Goal: Information Seeking & Learning: Learn about a topic

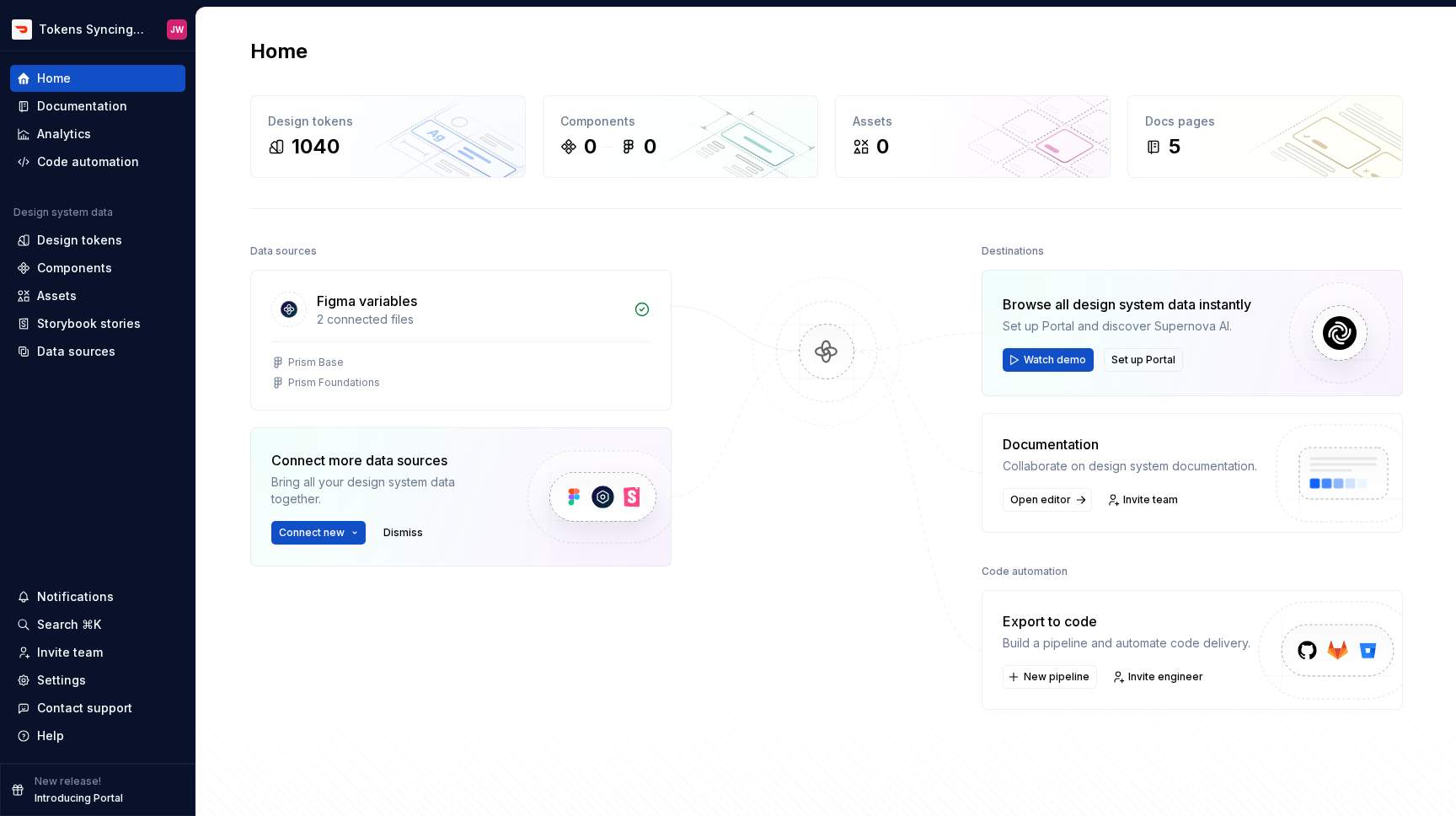
click at [1216, 537] on div "Destinations Browse all design system data instantly Set up Portal and discover…" at bounding box center [1191, 483] width 421 height 489
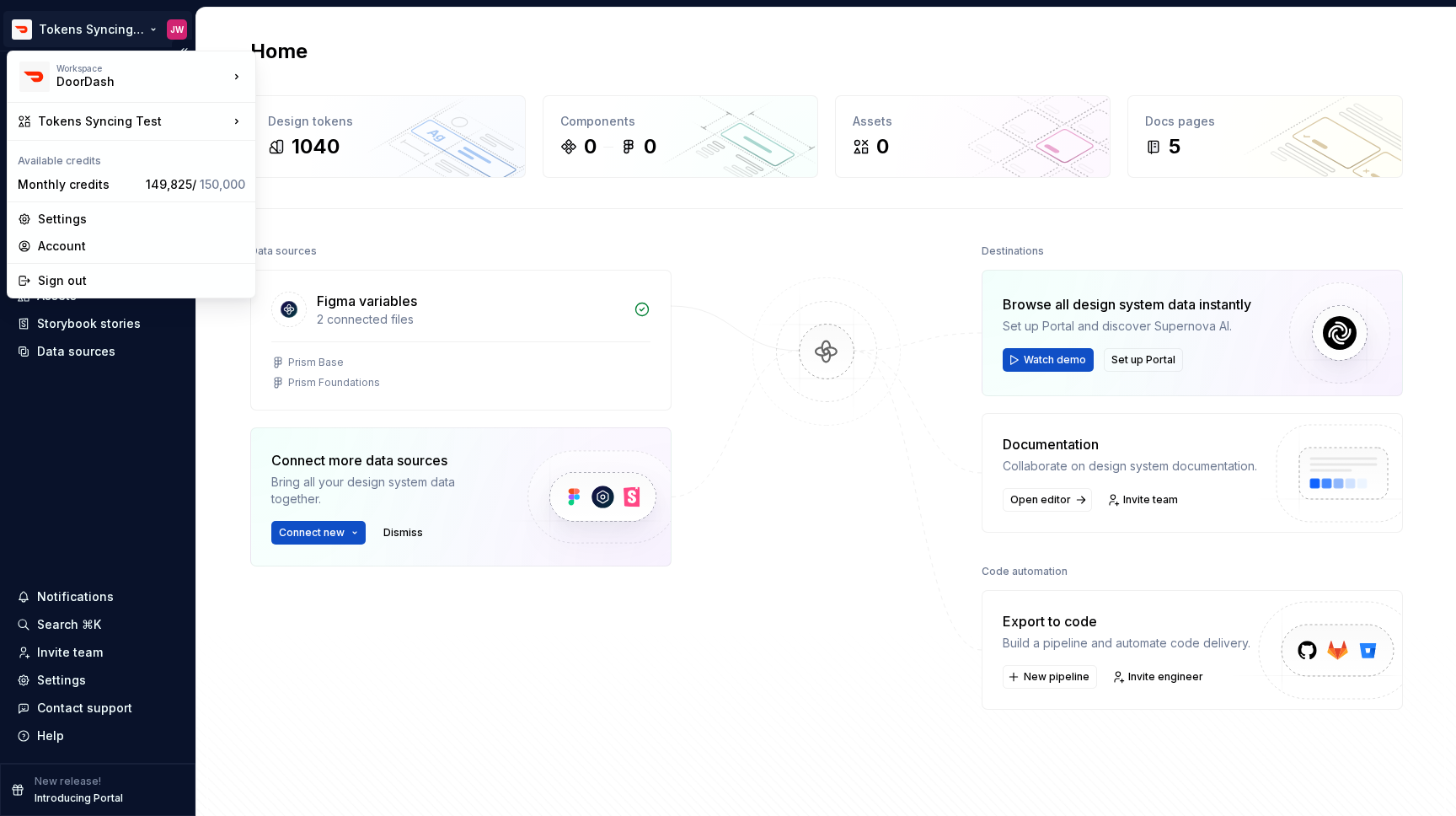
click at [98, 29] on html "Tokens Syncing Test JW Home Documentation Analytics Code automation Design syst…" at bounding box center [728, 408] width 1456 height 816
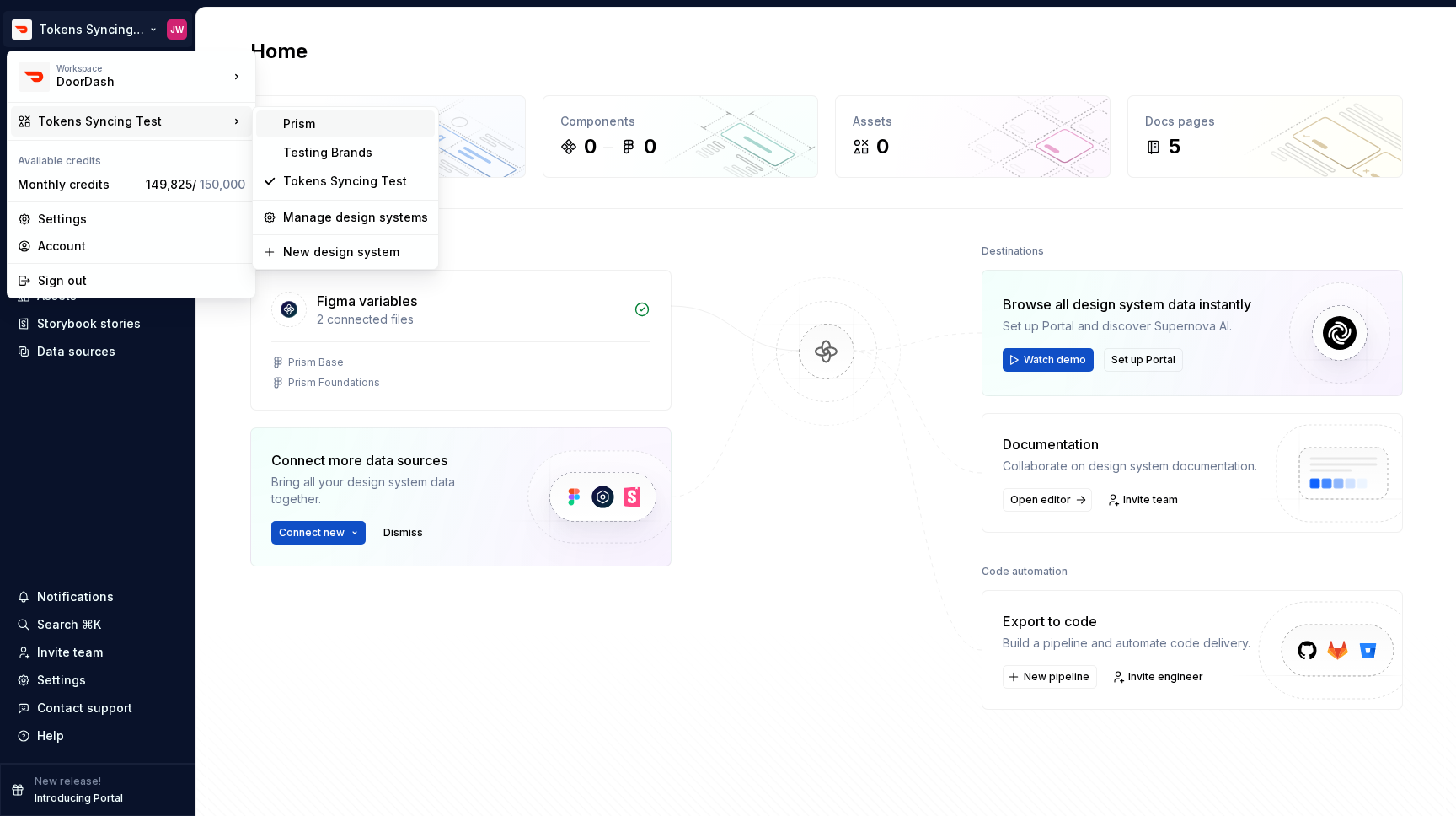
click at [269, 126] on div "Prism" at bounding box center [345, 124] width 179 height 27
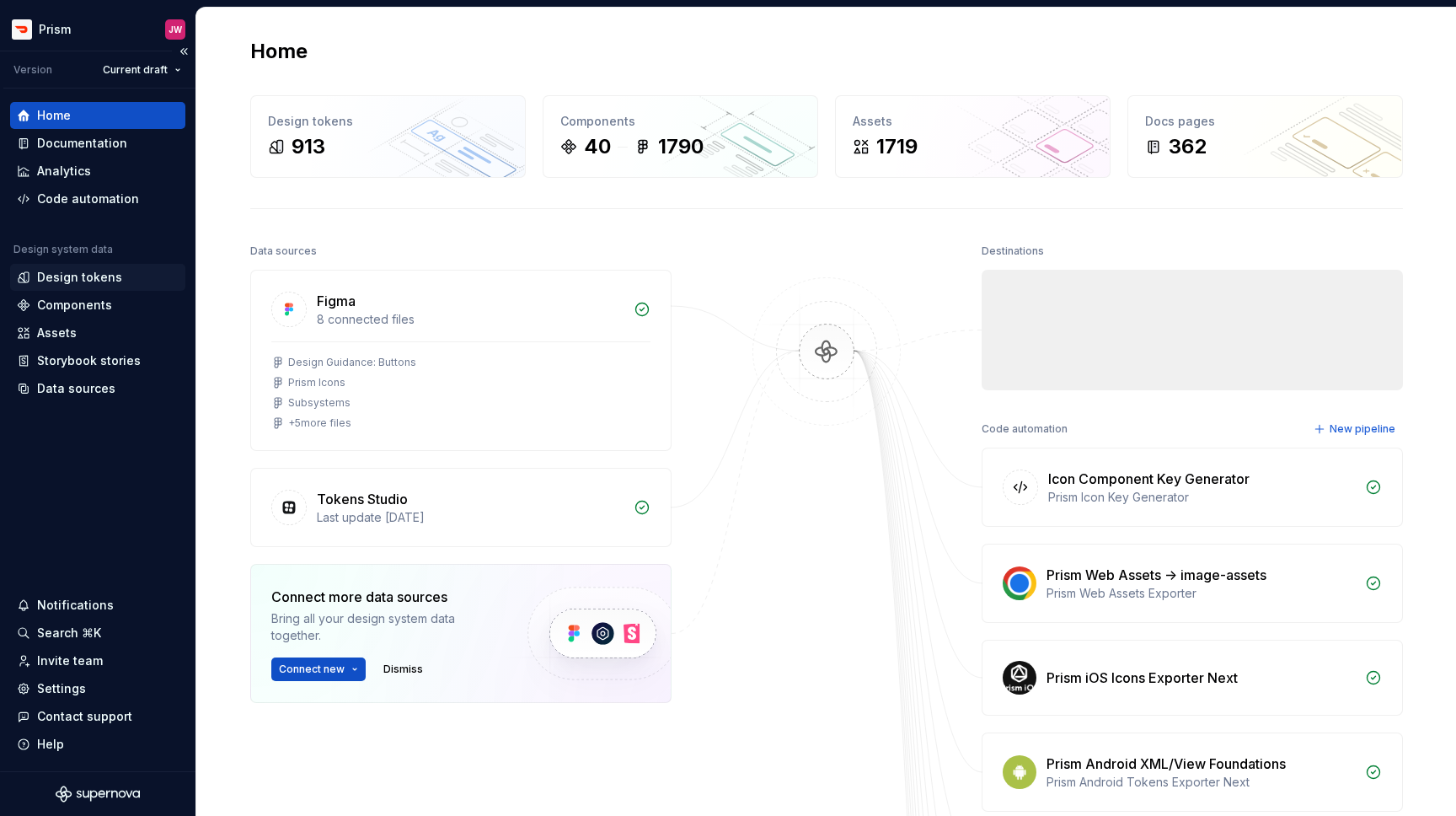
click at [87, 275] on div "Design tokens" at bounding box center [79, 277] width 85 height 17
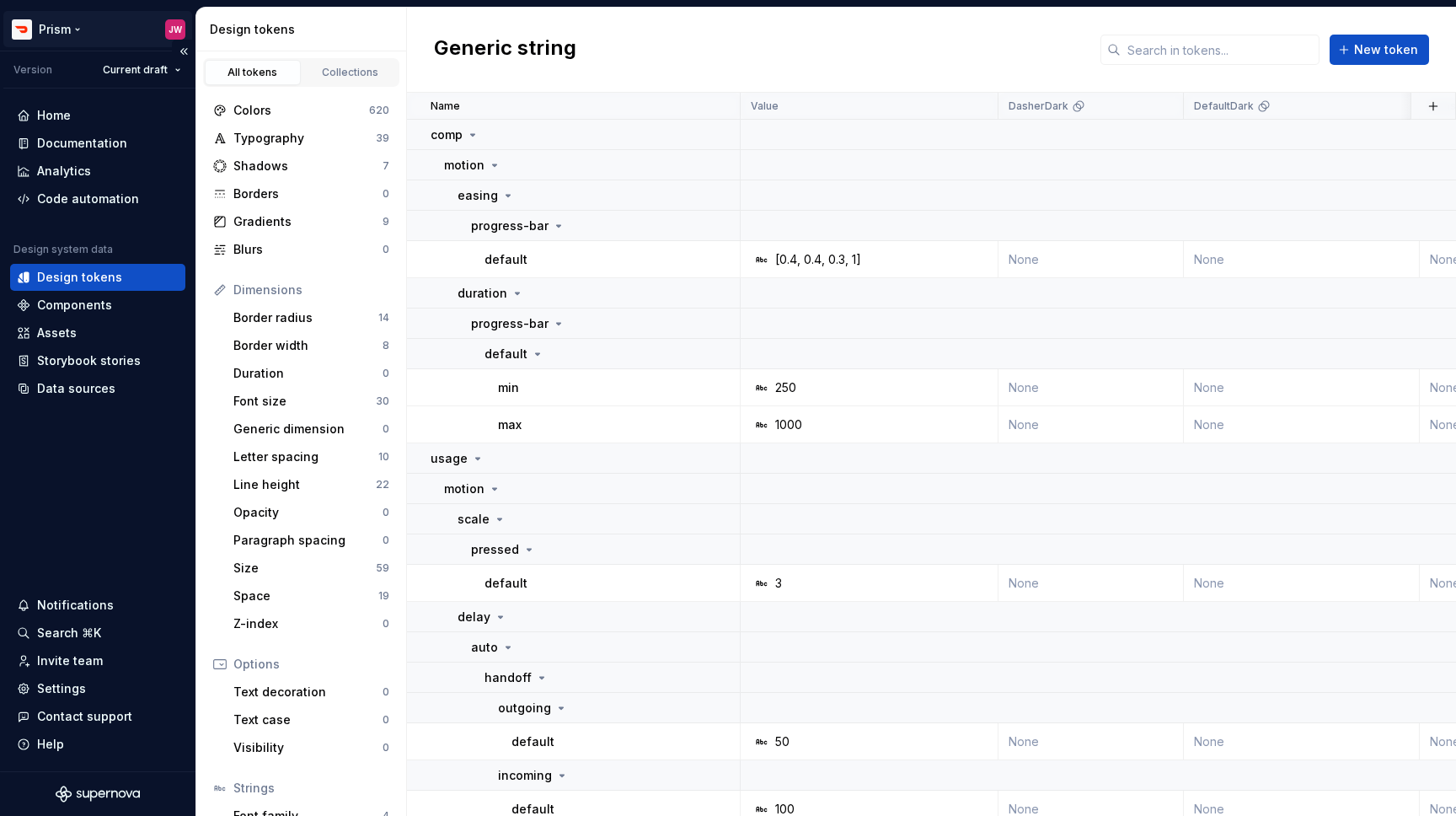
click at [82, 34] on html "Prism JW Version Current draft Home Documentation Analytics Code automation Des…" at bounding box center [728, 408] width 1456 height 816
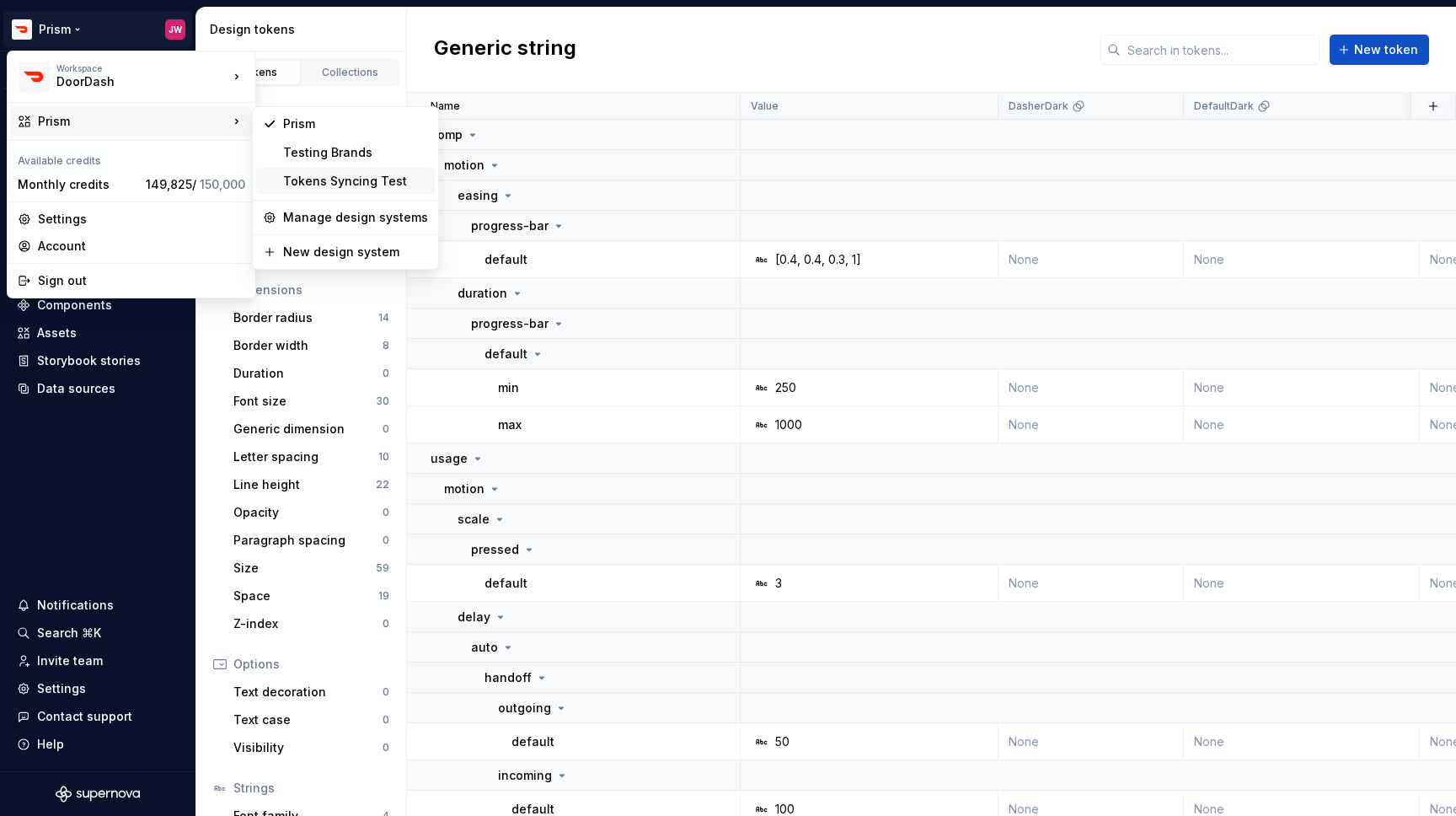
click at [346, 182] on div "Tokens Syncing Test" at bounding box center [355, 182] width 145 height 17
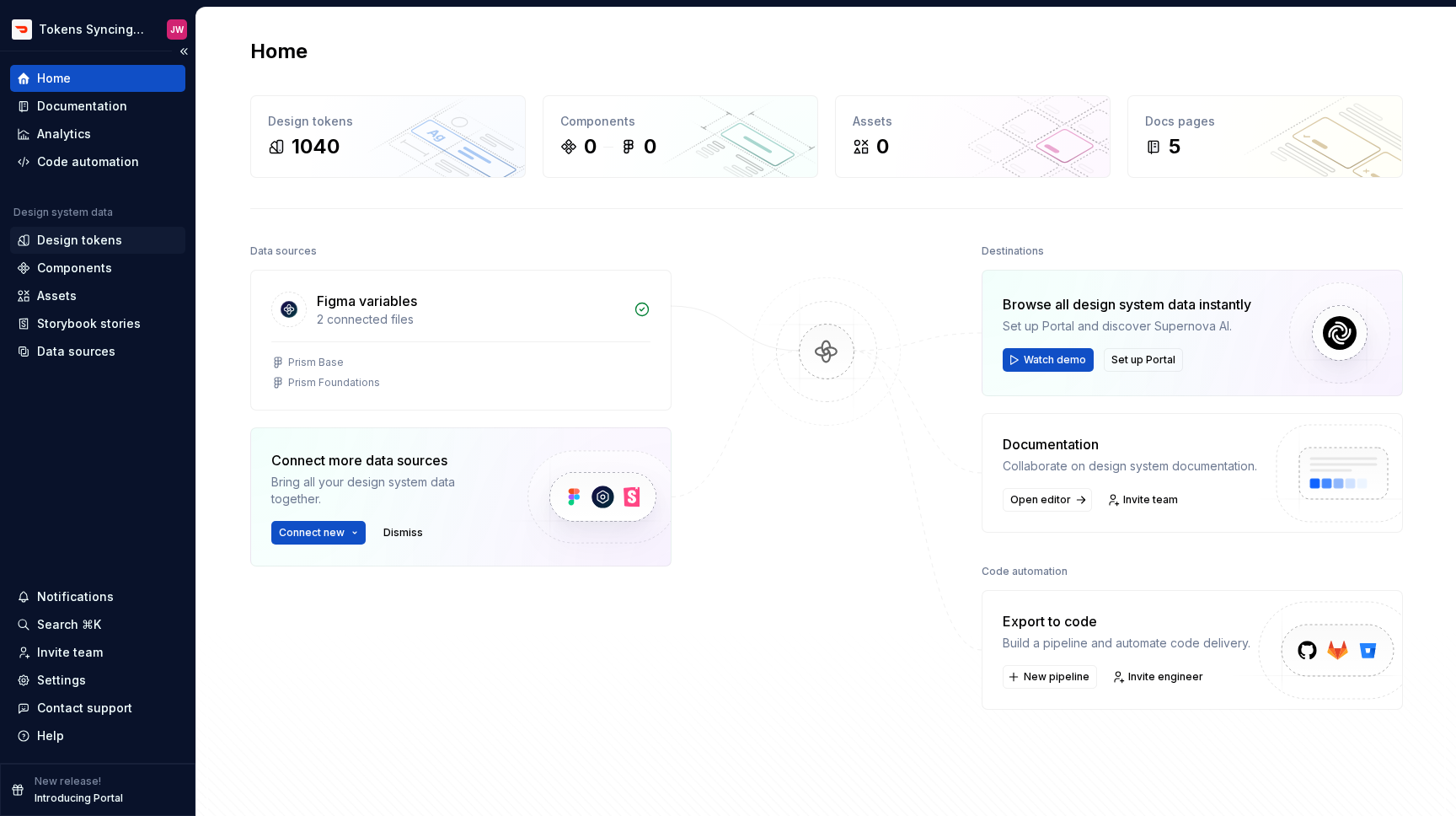
click at [95, 243] on div "Design tokens" at bounding box center [79, 240] width 85 height 17
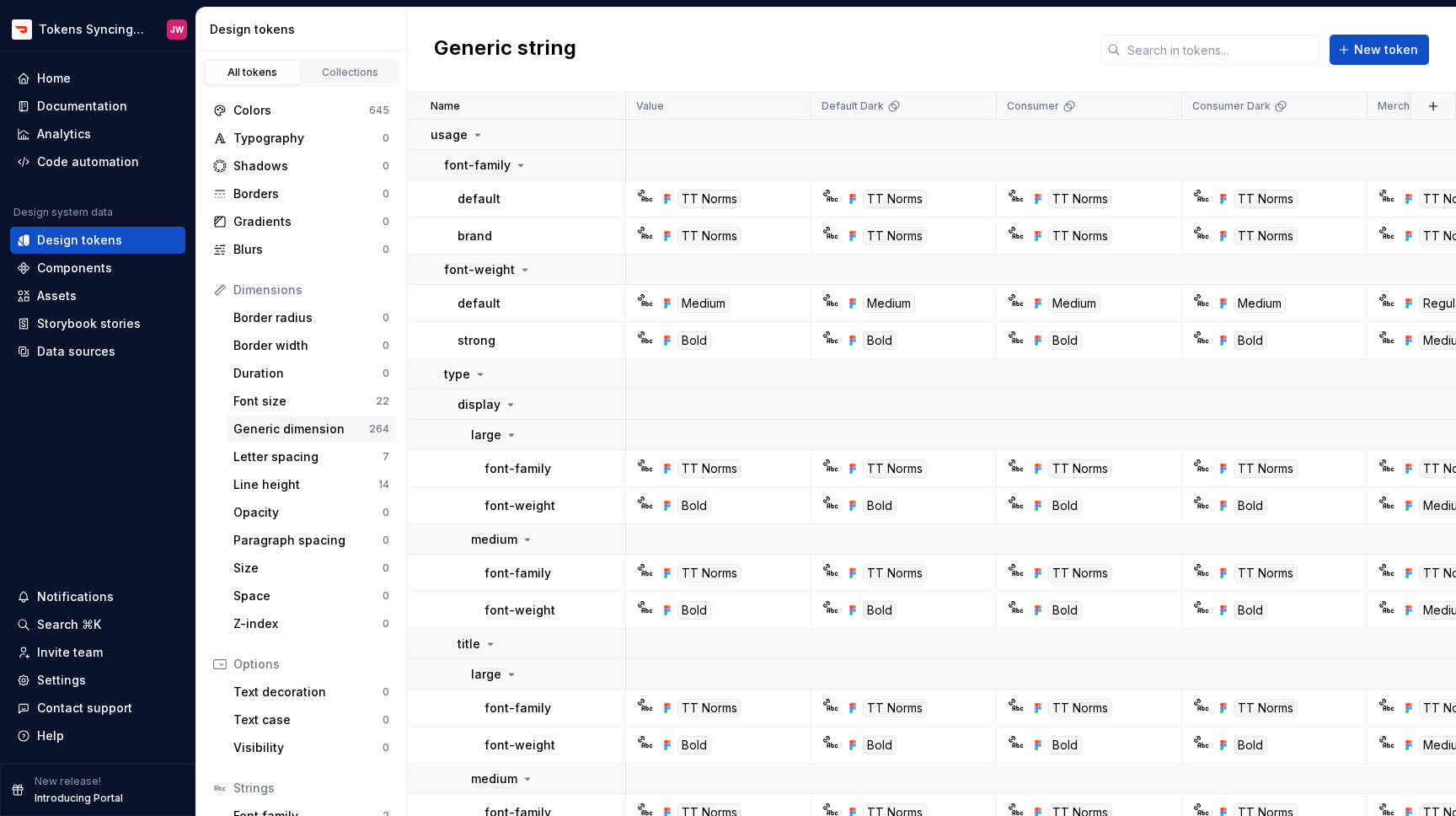
click at [356, 431] on div "Generic dimension" at bounding box center [301, 429] width 136 height 17
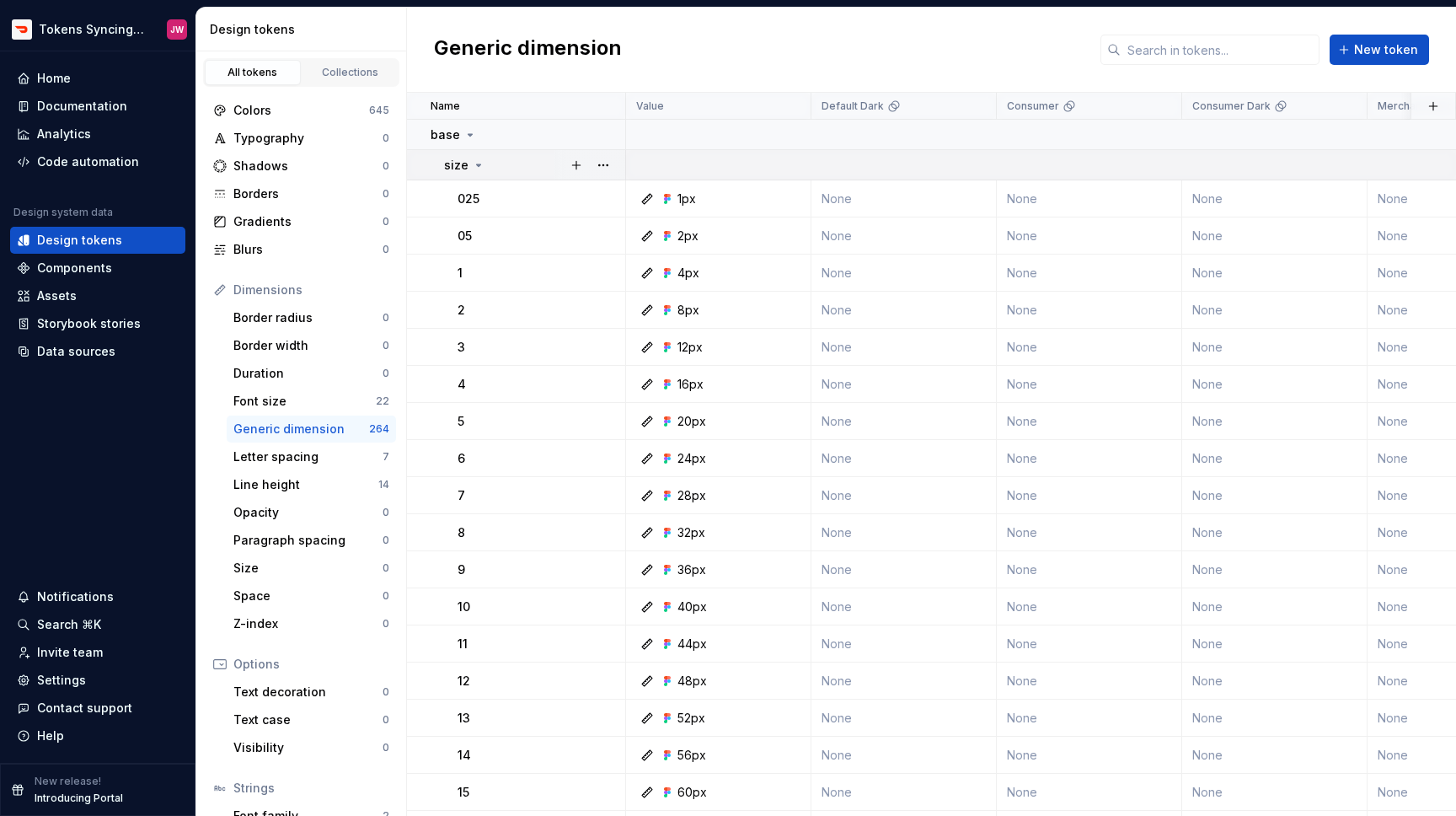
click at [476, 159] on icon at bounding box center [479, 165] width 13 height 13
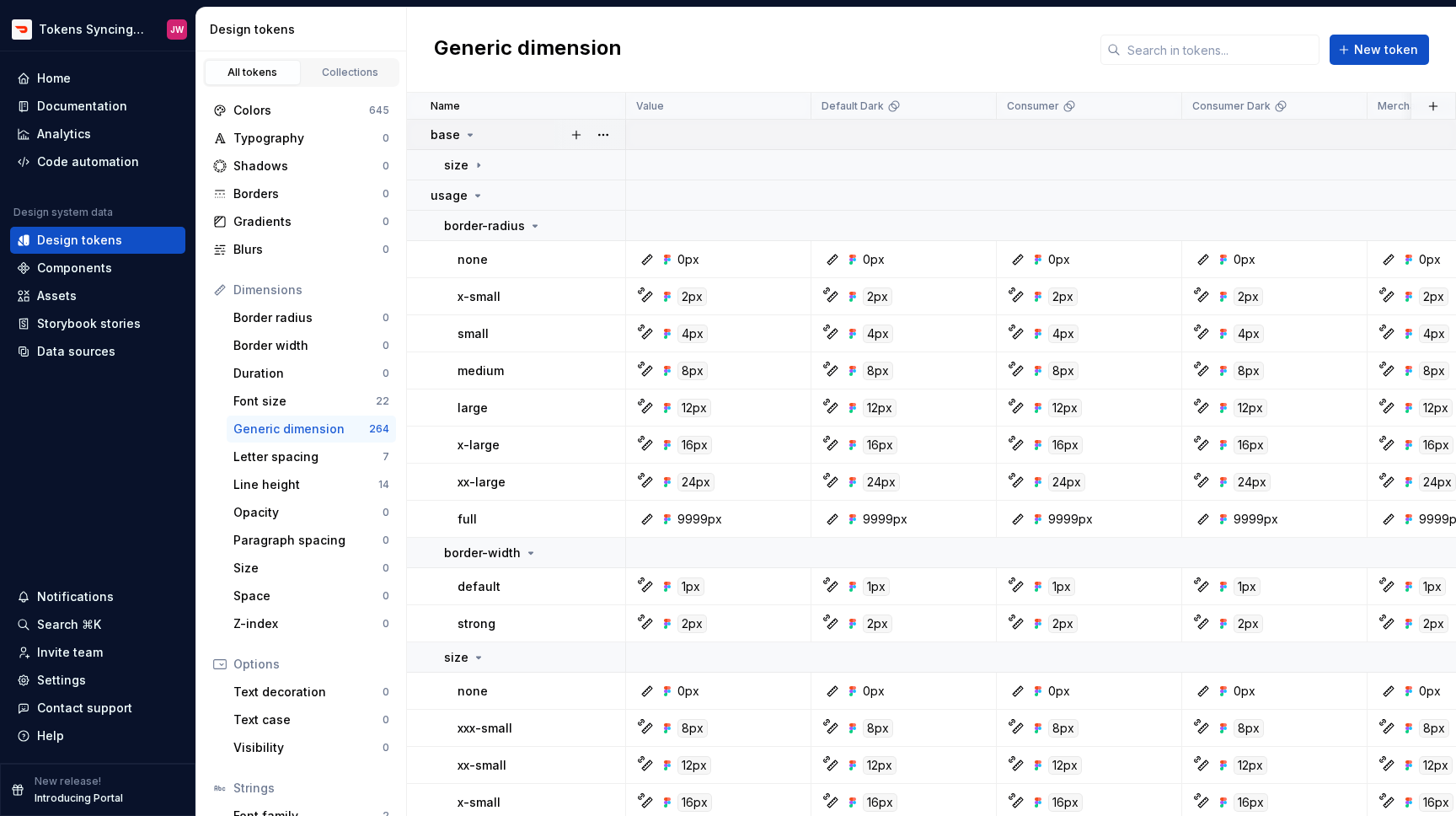
click at [468, 134] on icon at bounding box center [470, 135] width 4 height 2
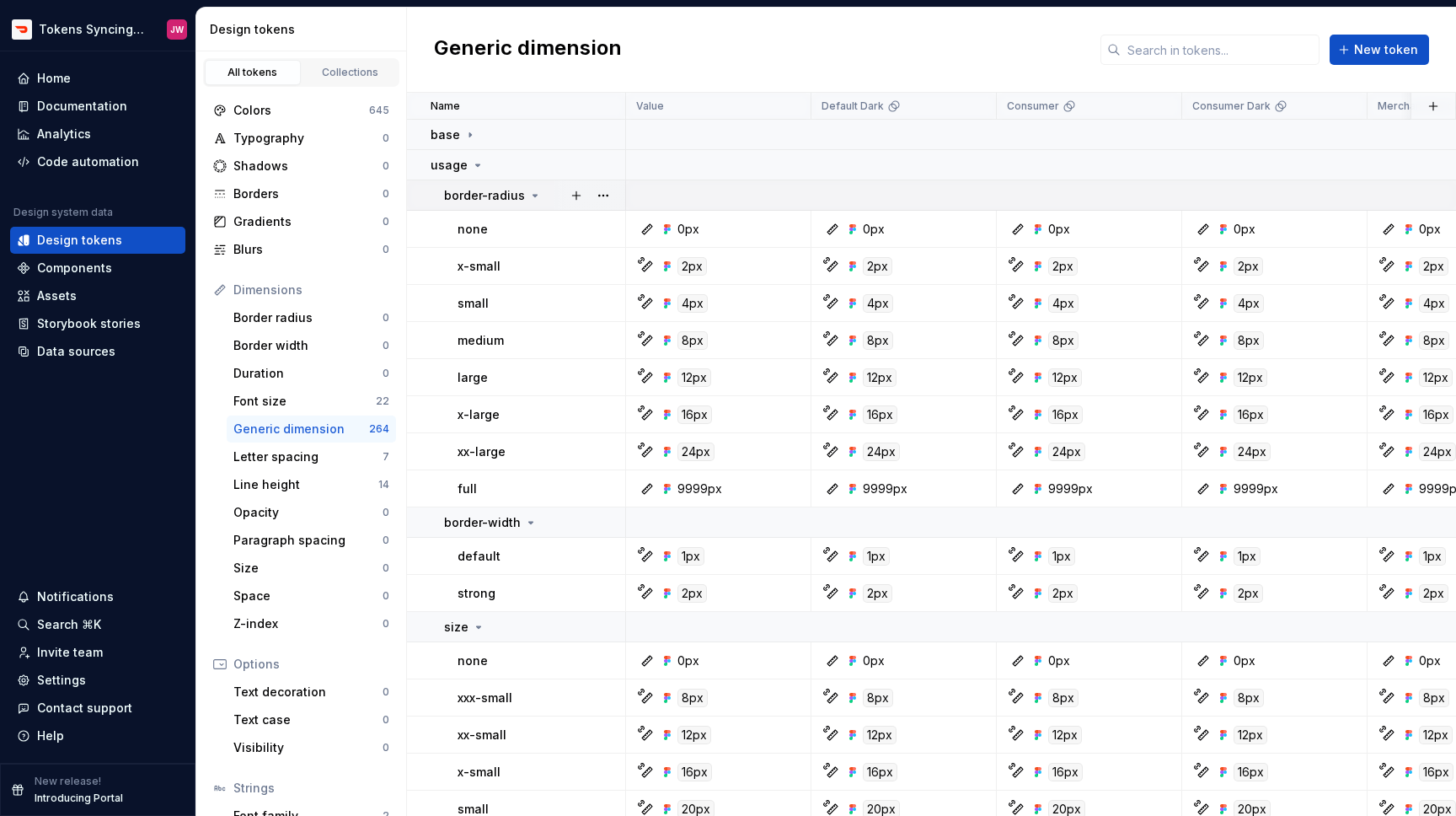
click at [532, 197] on icon at bounding box center [535, 196] width 13 height 13
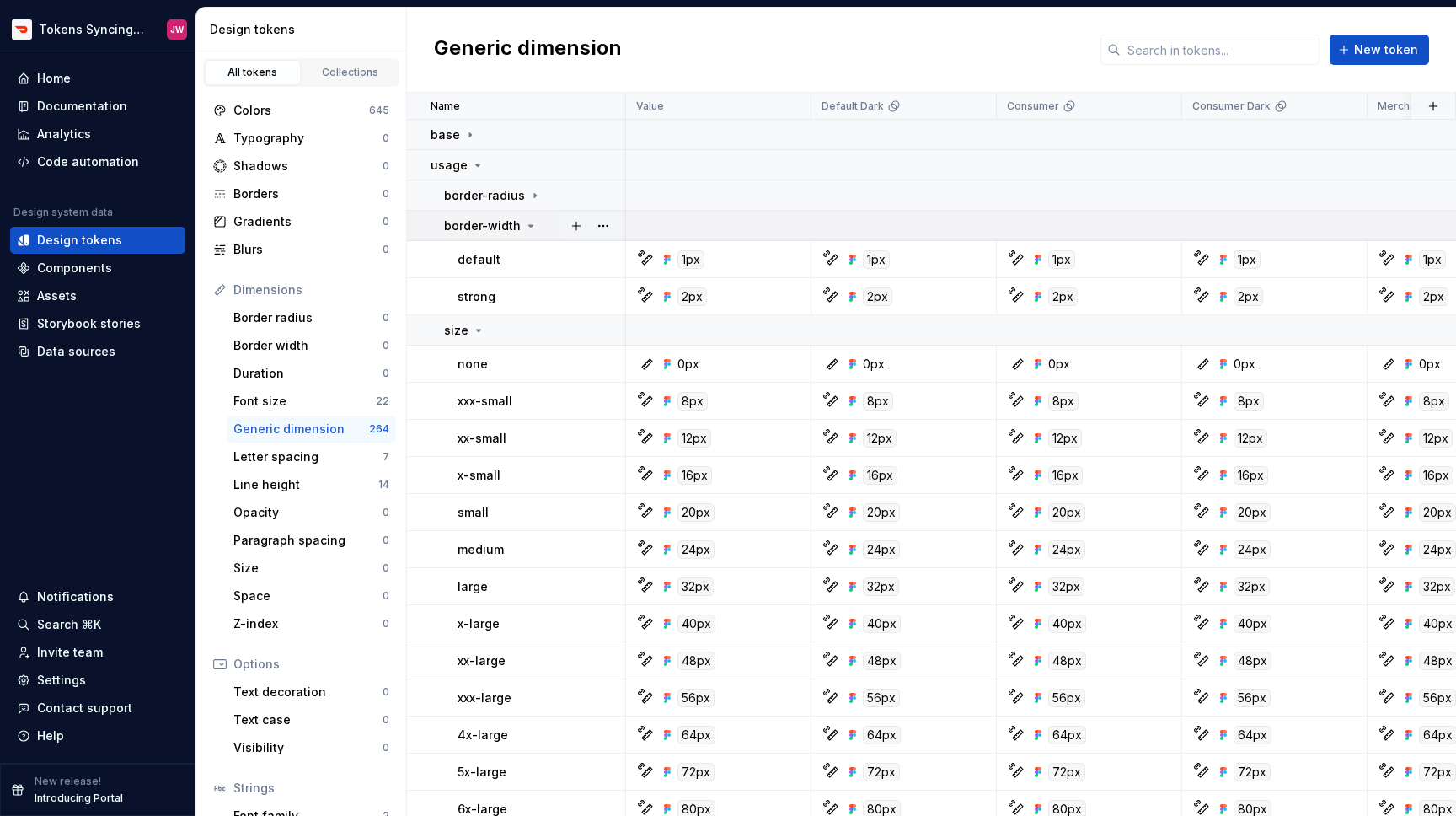
click at [528, 228] on icon at bounding box center [530, 225] width 13 height 13
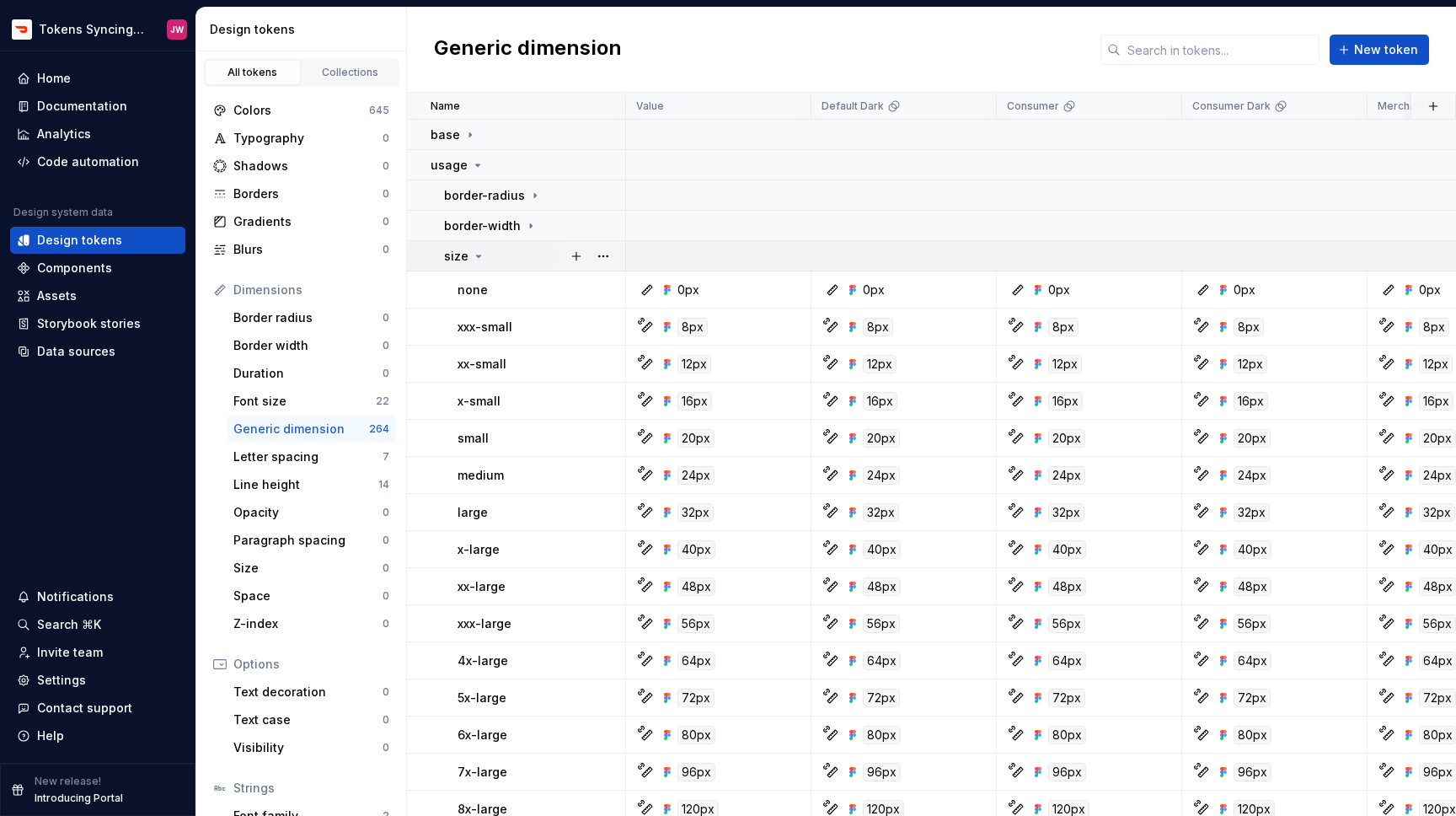
click at [477, 255] on icon at bounding box center [479, 256] width 4 height 2
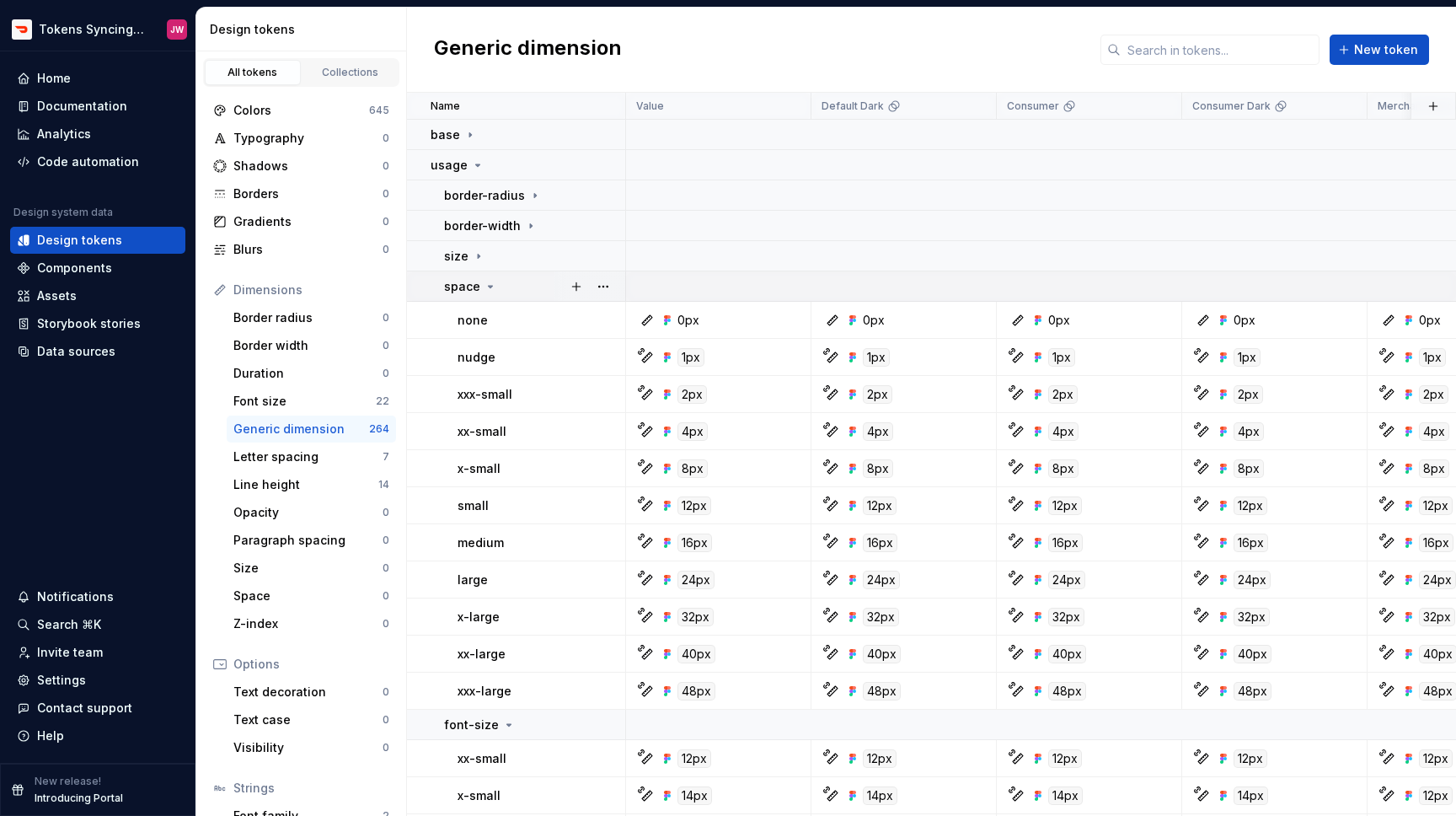
click at [488, 287] on icon at bounding box center [490, 287] width 4 height 2
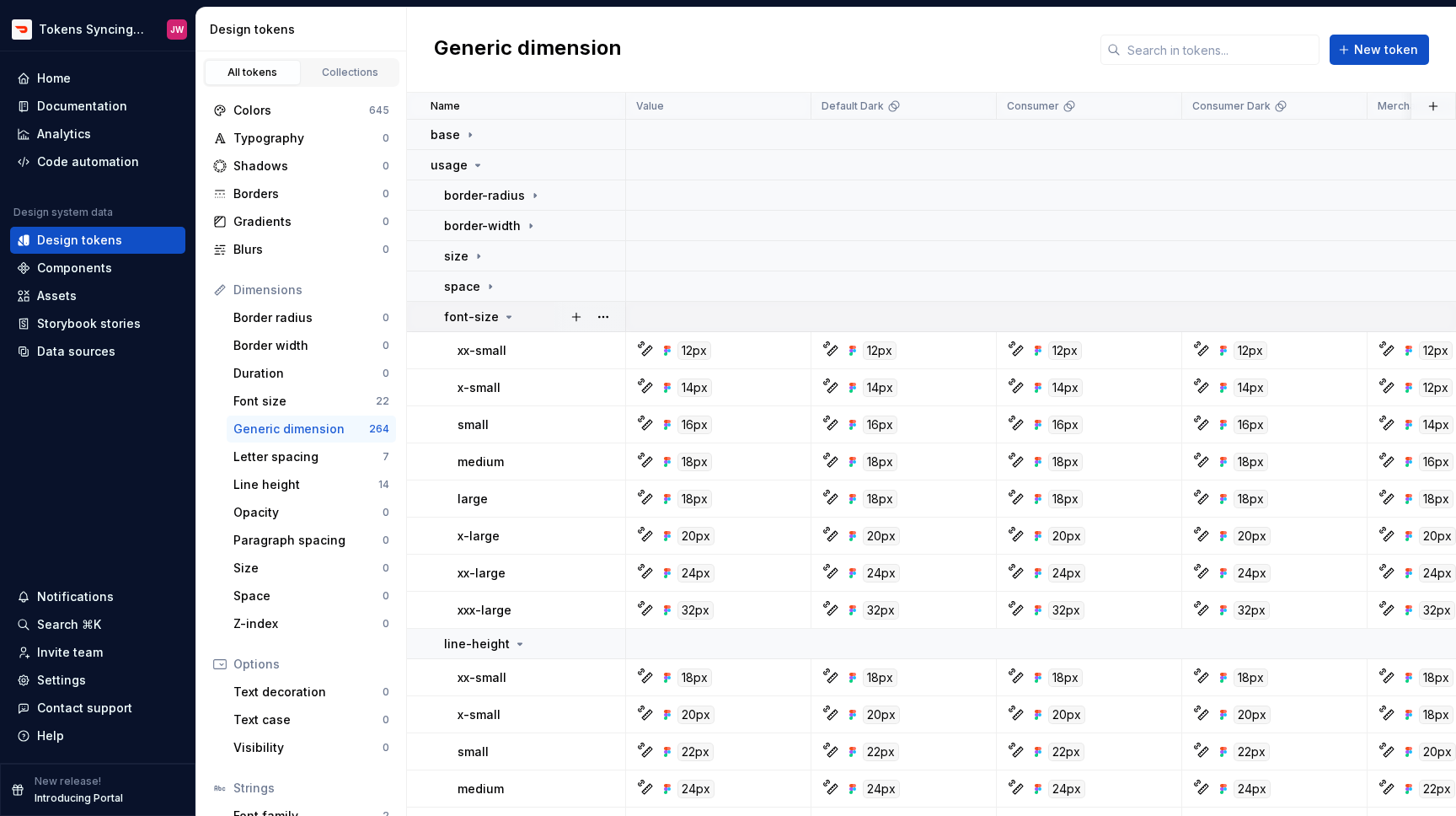
click at [503, 317] on icon at bounding box center [509, 316] width 13 height 13
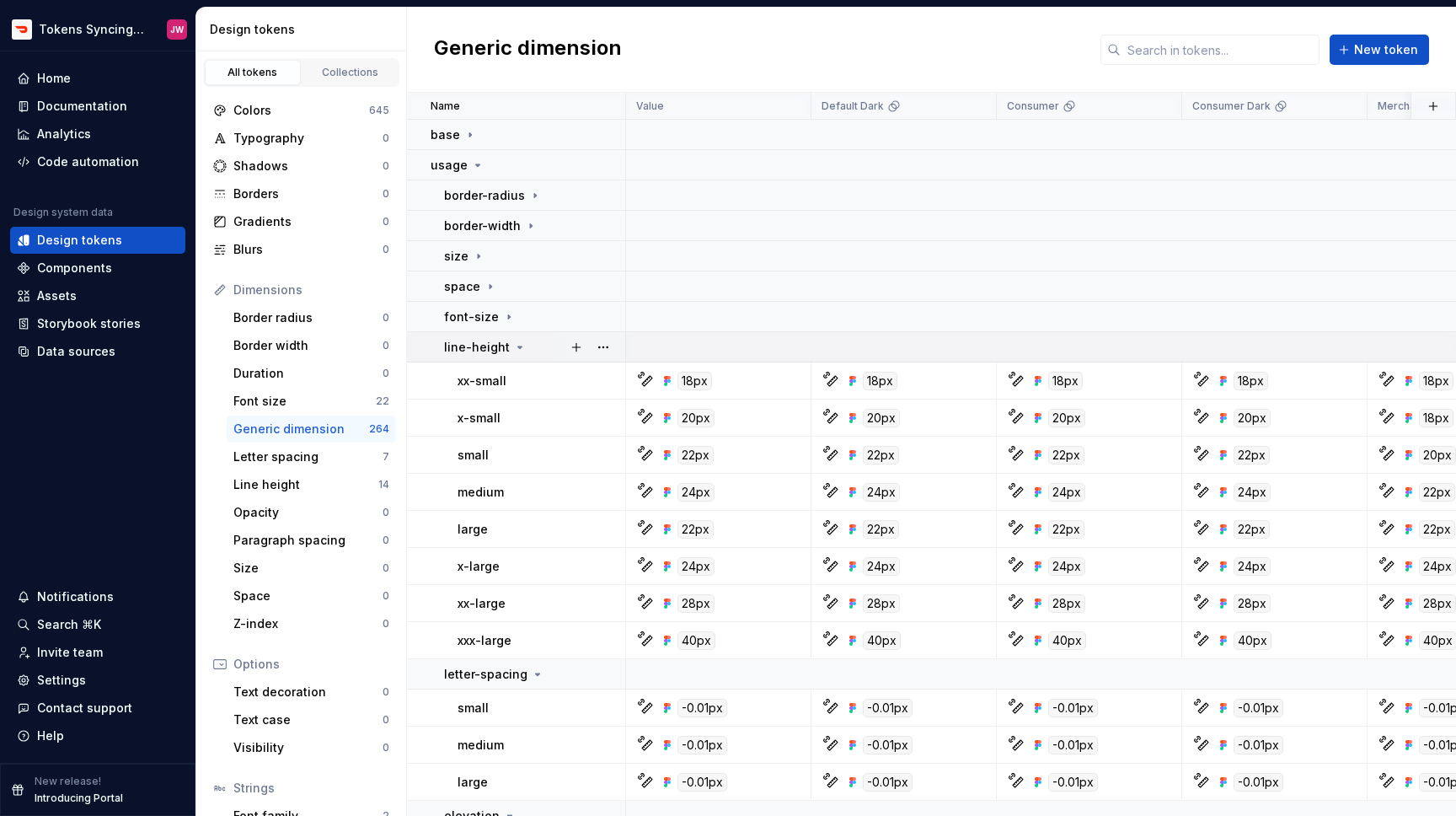
click at [518, 348] on icon at bounding box center [520, 347] width 4 height 2
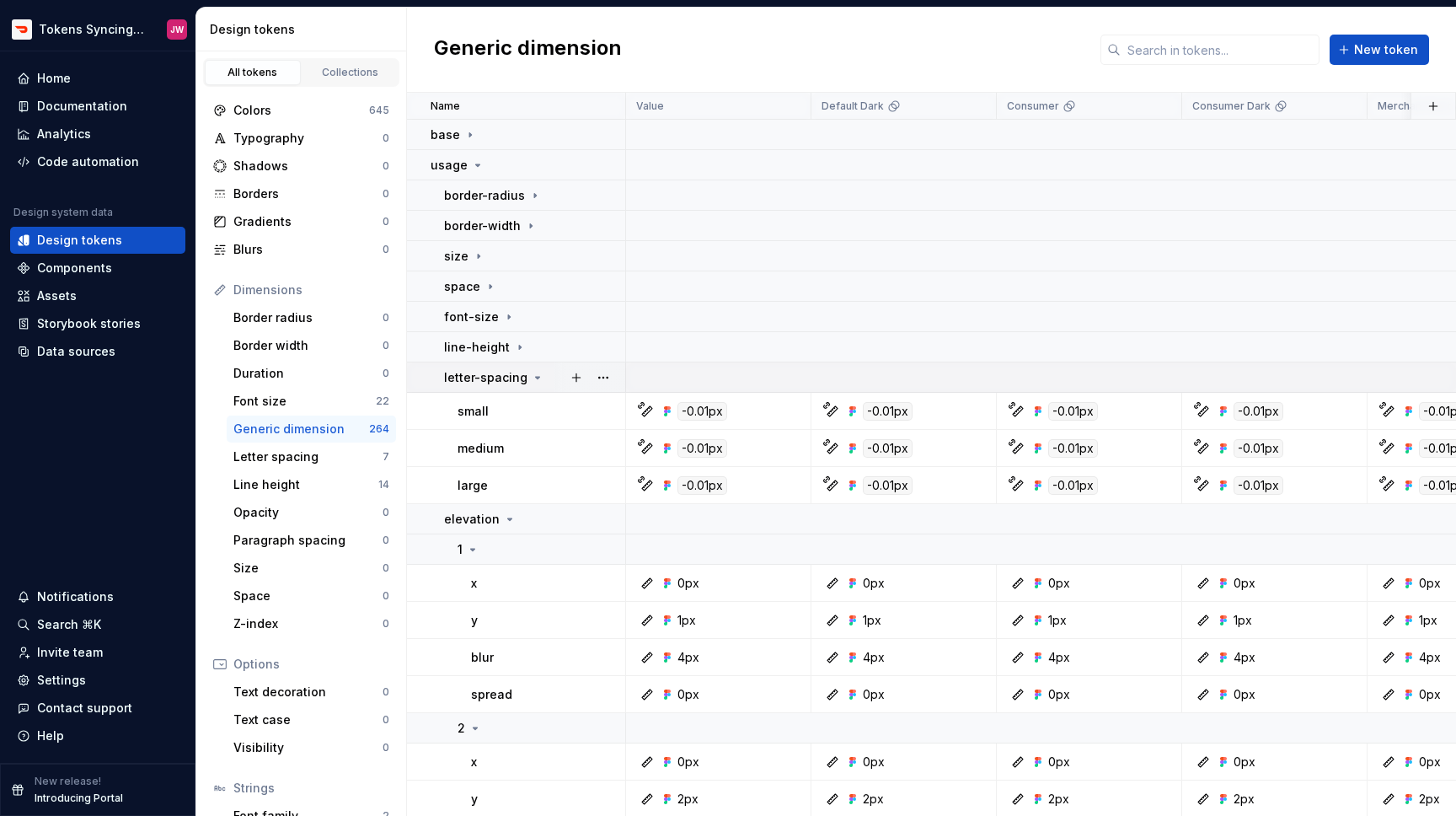
click at [531, 380] on icon at bounding box center [538, 377] width 13 height 13
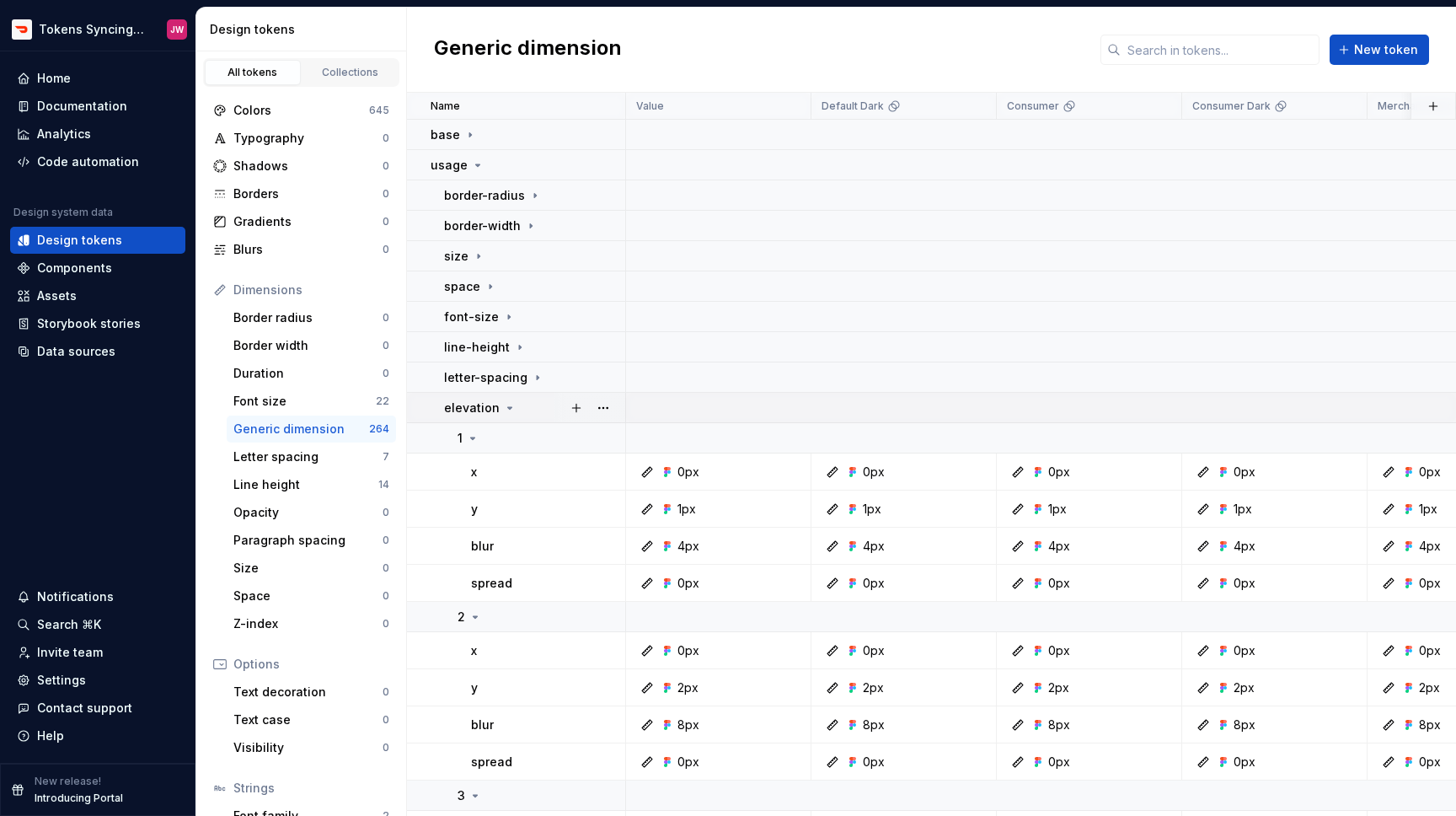
click at [504, 410] on icon at bounding box center [509, 408] width 13 height 13
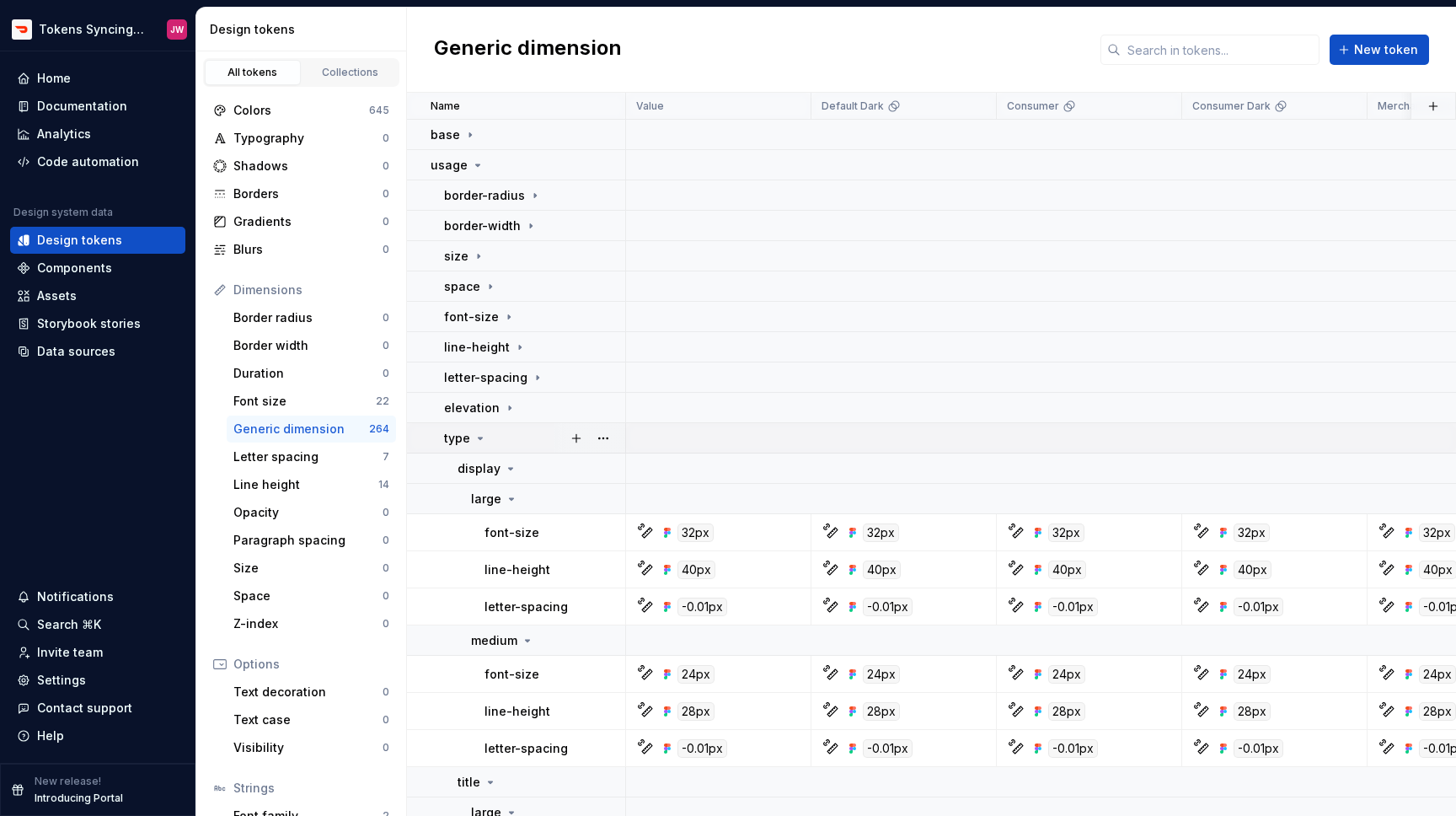
click at [478, 434] on icon at bounding box center [481, 438] width 13 height 13
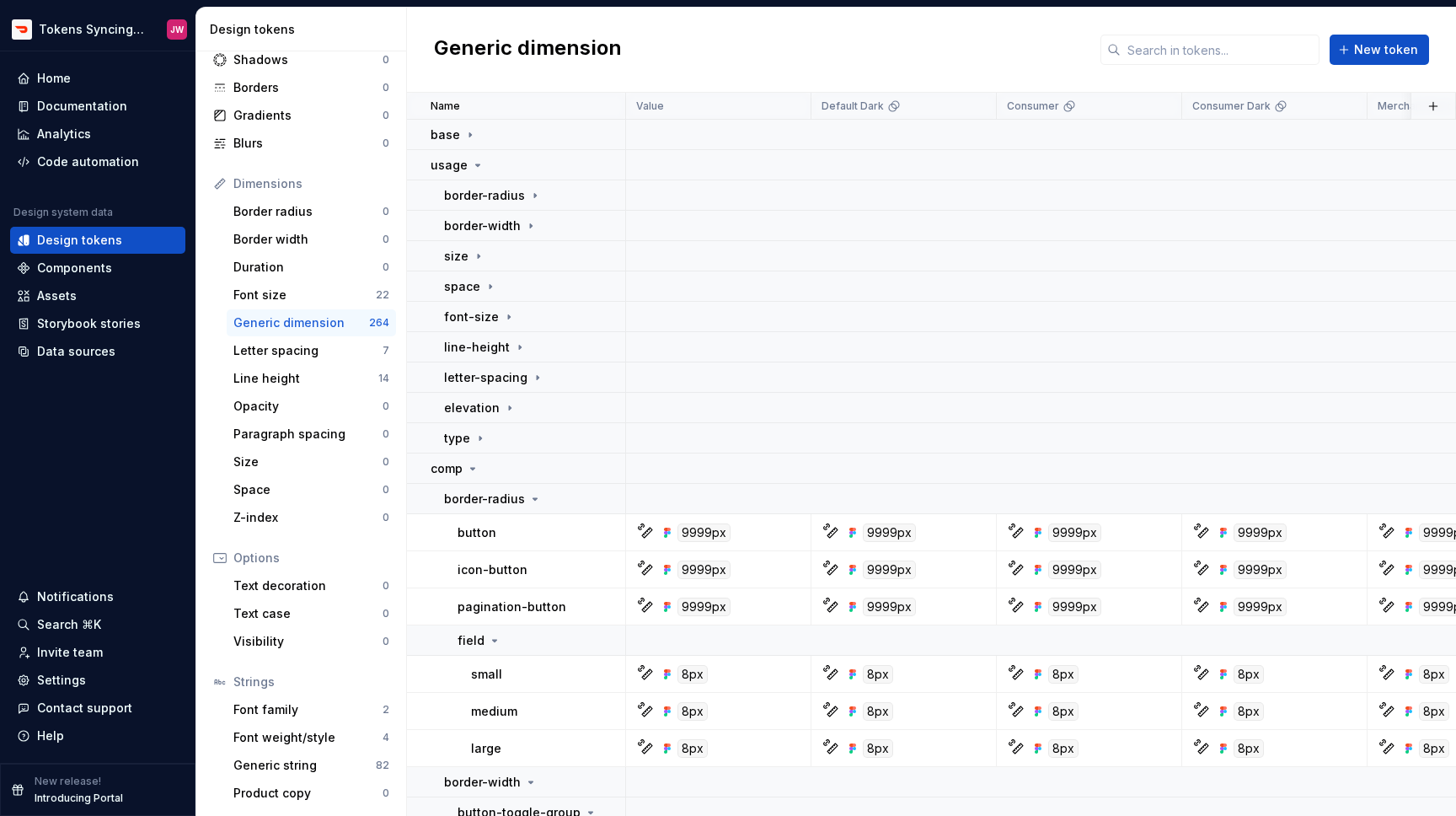
scroll to position [107, 0]
click at [348, 324] on div "Generic dimension" at bounding box center [301, 322] width 136 height 17
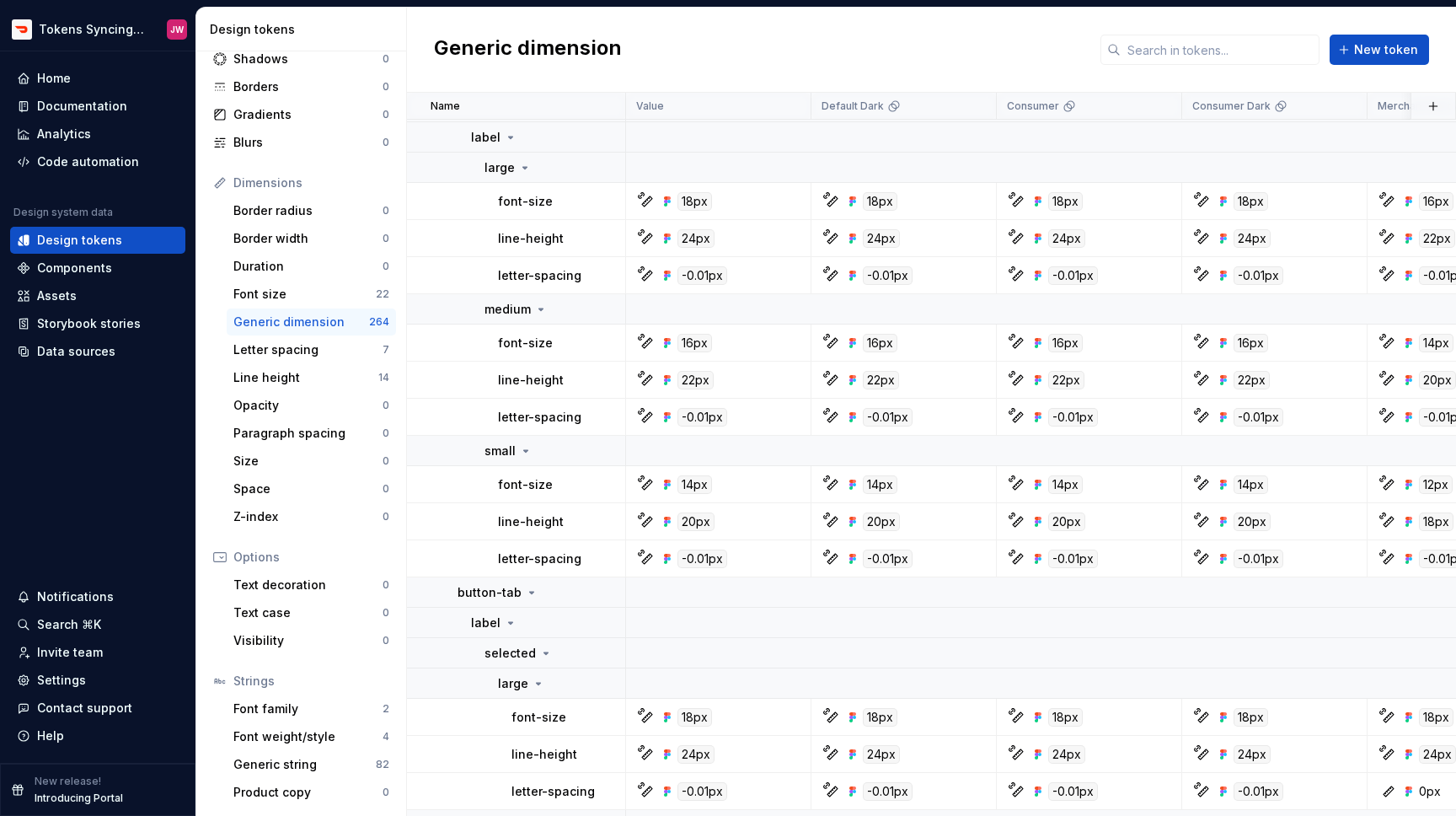
scroll to position [0, 0]
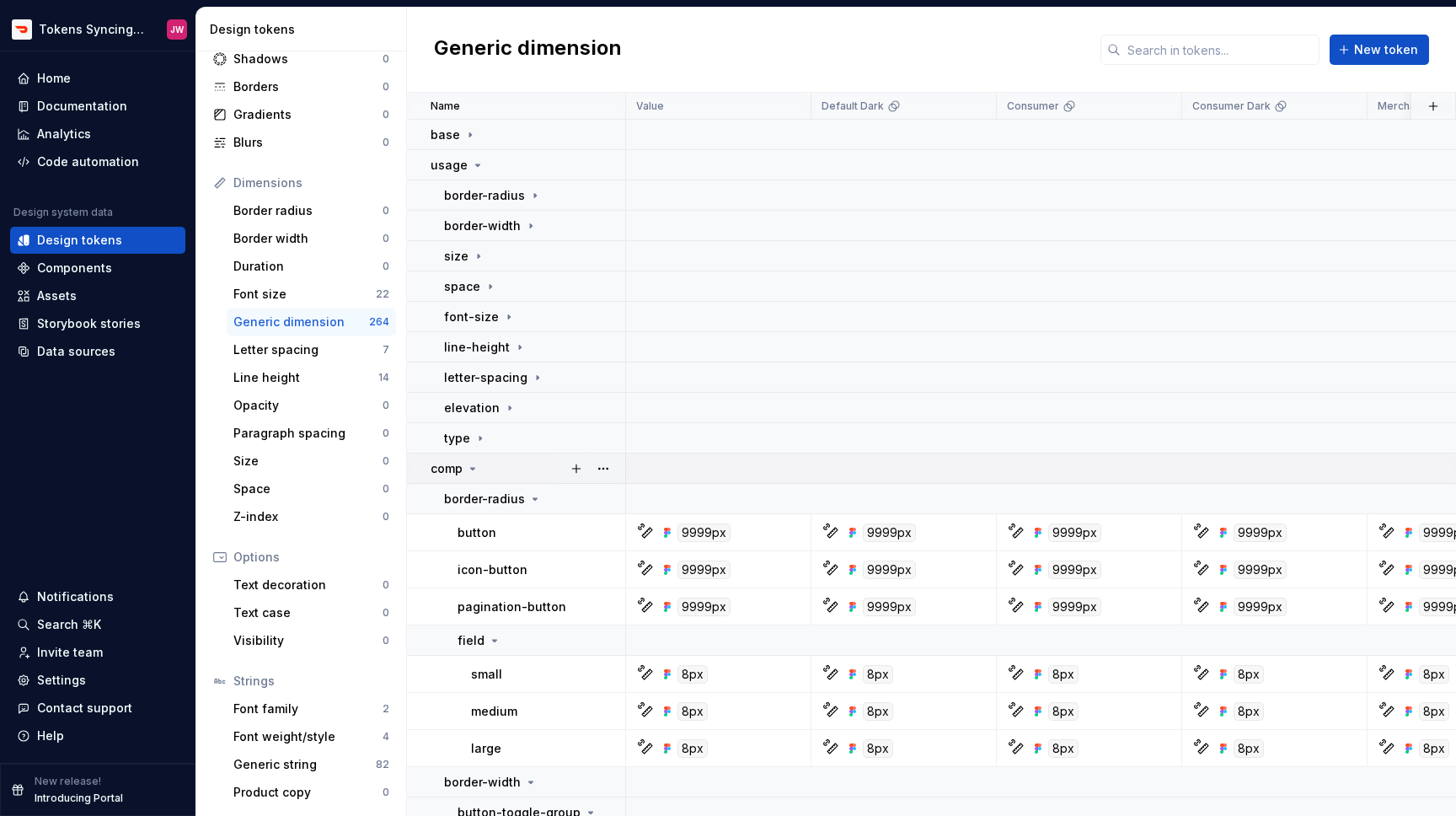
click at [470, 465] on icon at bounding box center [473, 468] width 13 height 13
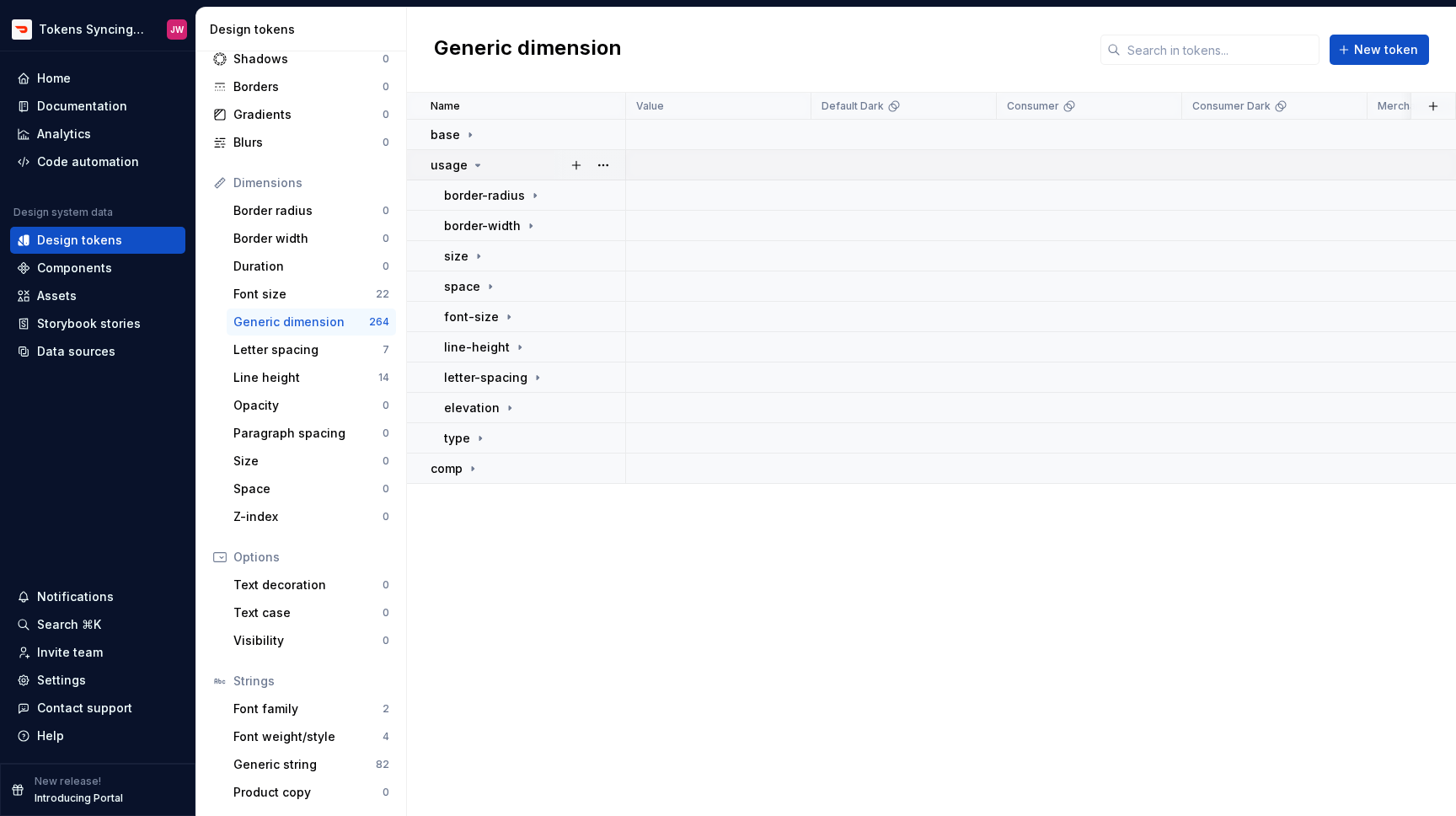
click at [471, 163] on icon at bounding box center [478, 165] width 13 height 13
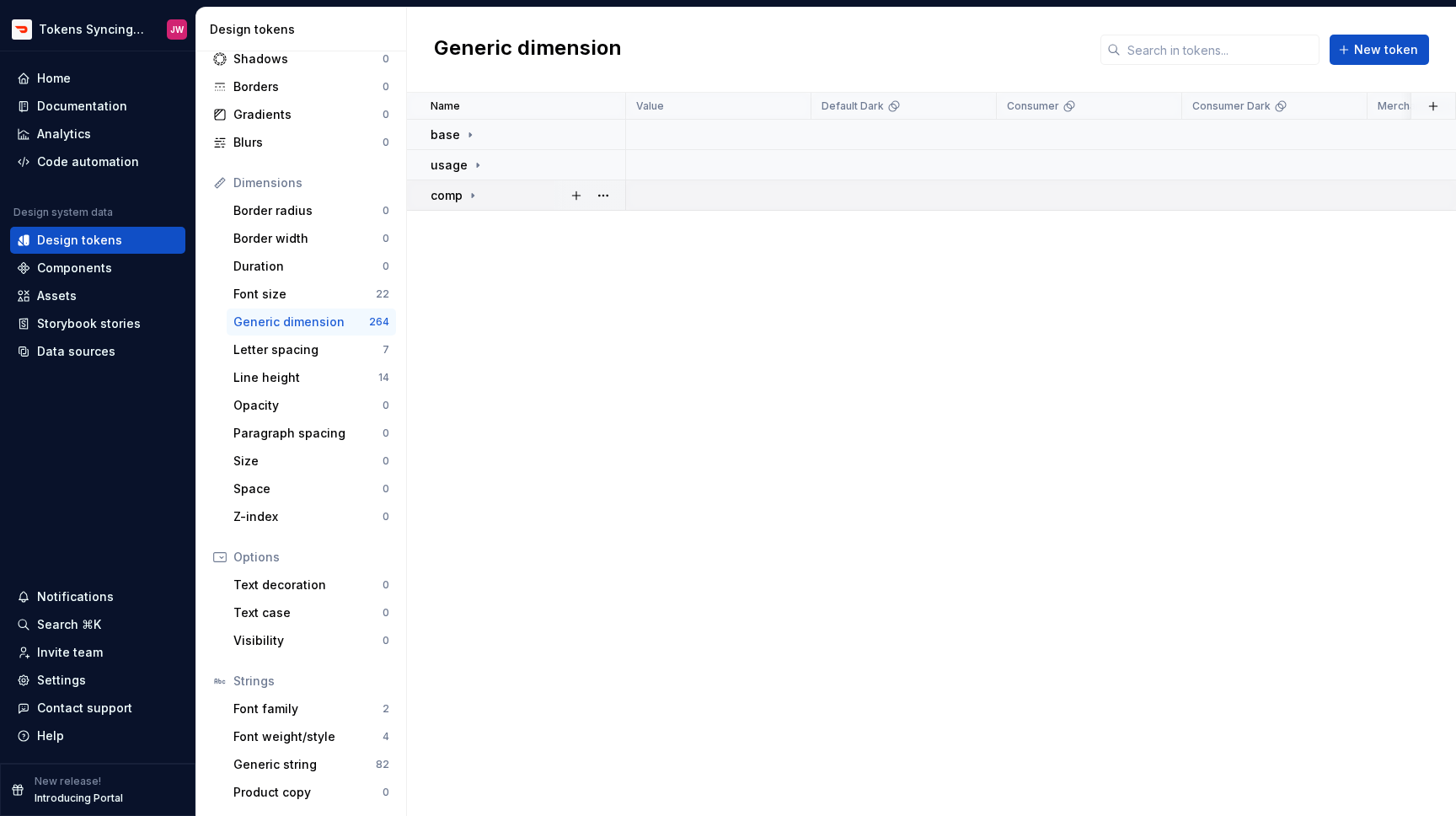
click at [474, 207] on td "comp" at bounding box center [516, 196] width 219 height 31
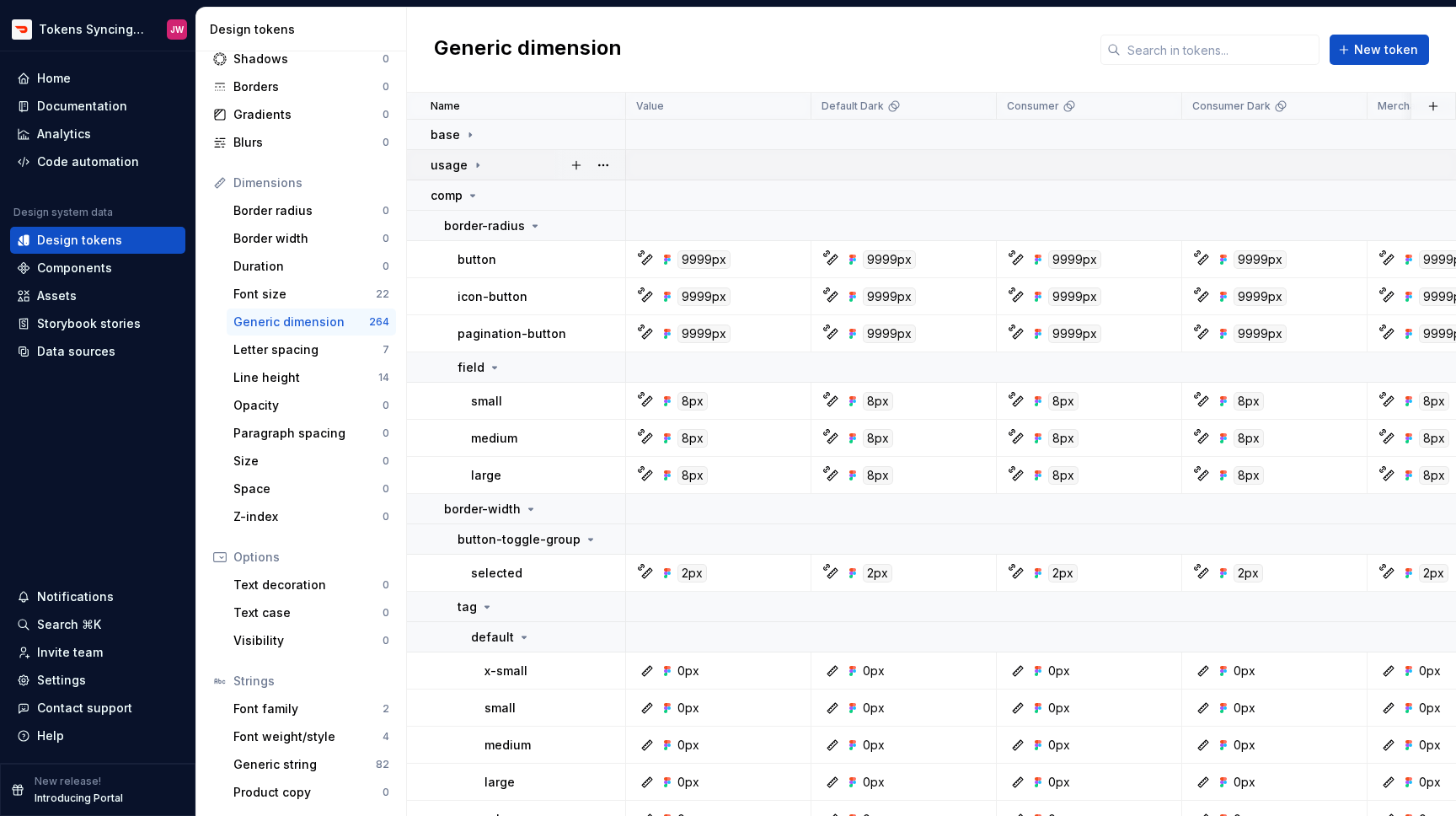
click at [477, 164] on icon at bounding box center [478, 165] width 13 height 13
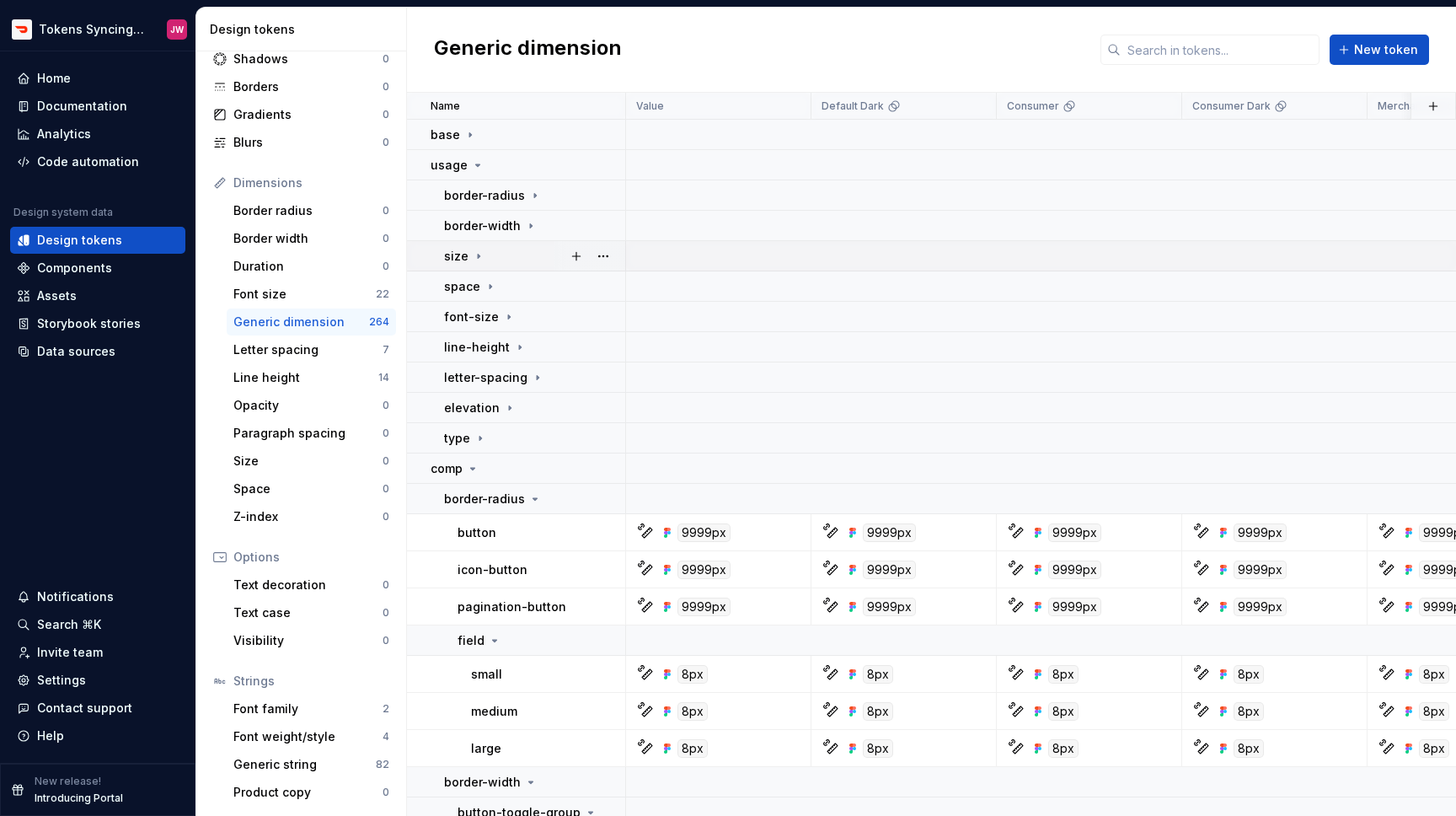
click at [474, 260] on icon at bounding box center [479, 256] width 13 height 13
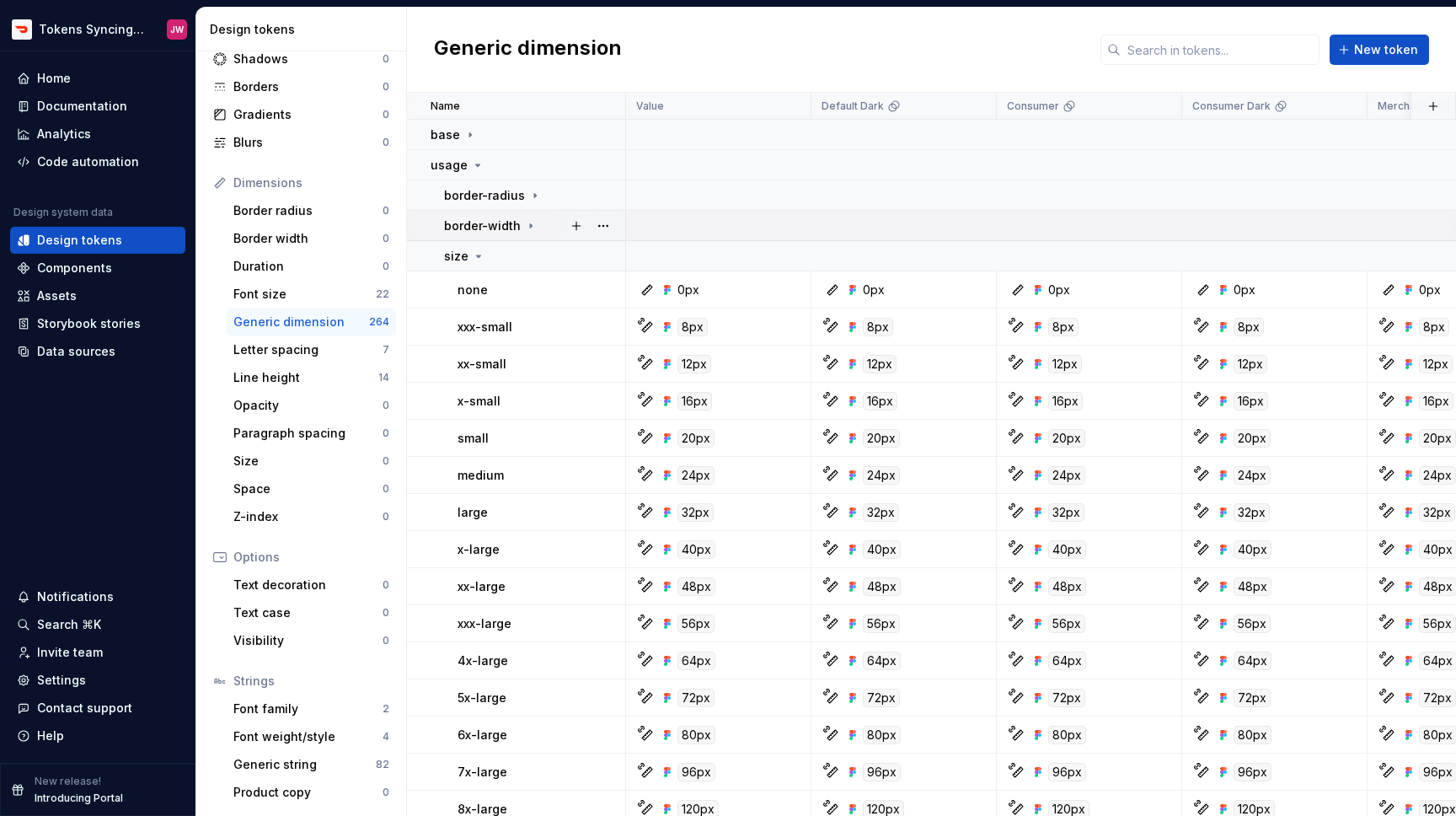
click at [517, 228] on p "border-width" at bounding box center [482, 225] width 76 height 17
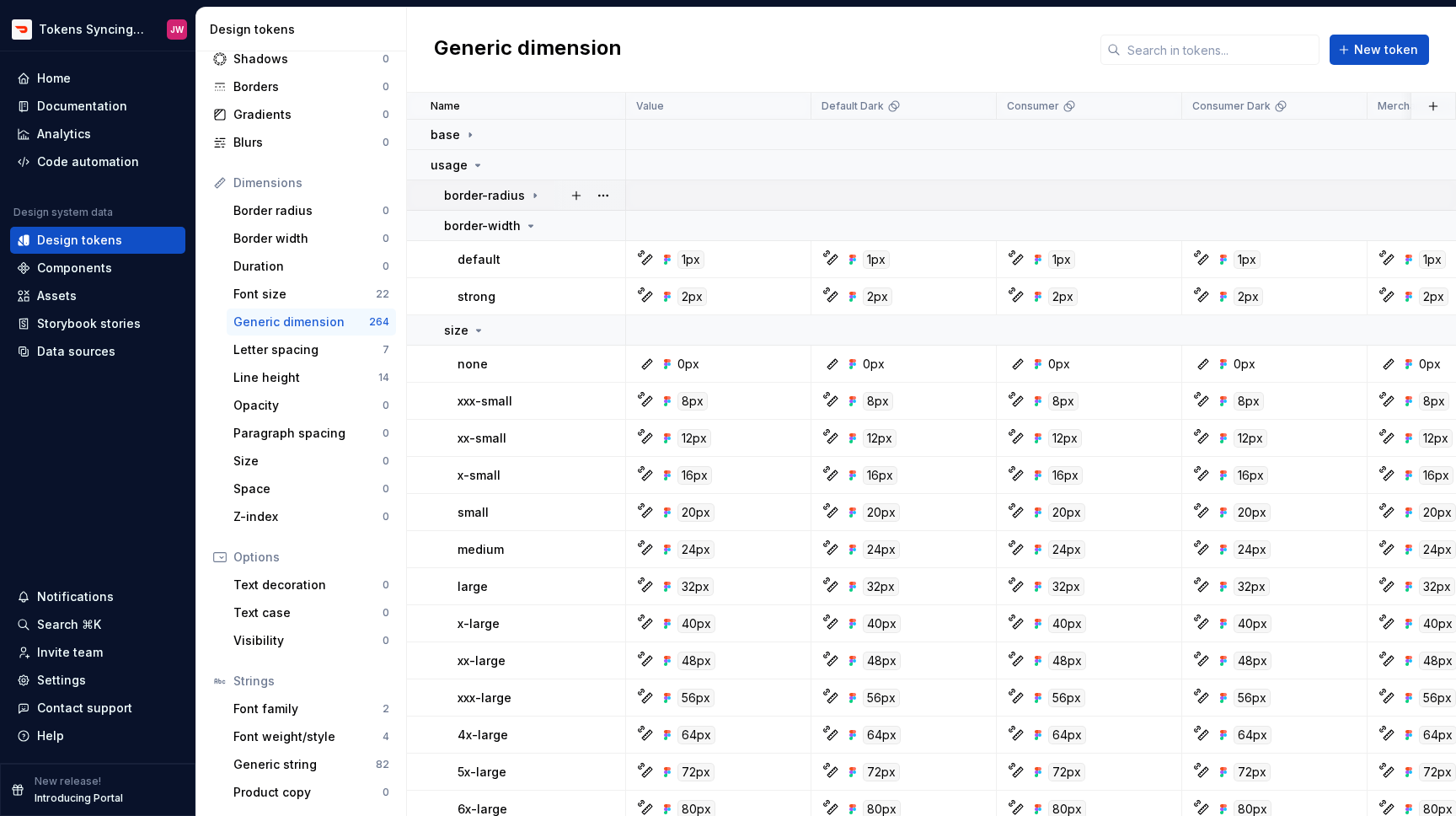
click at [534, 195] on icon at bounding box center [535, 196] width 13 height 13
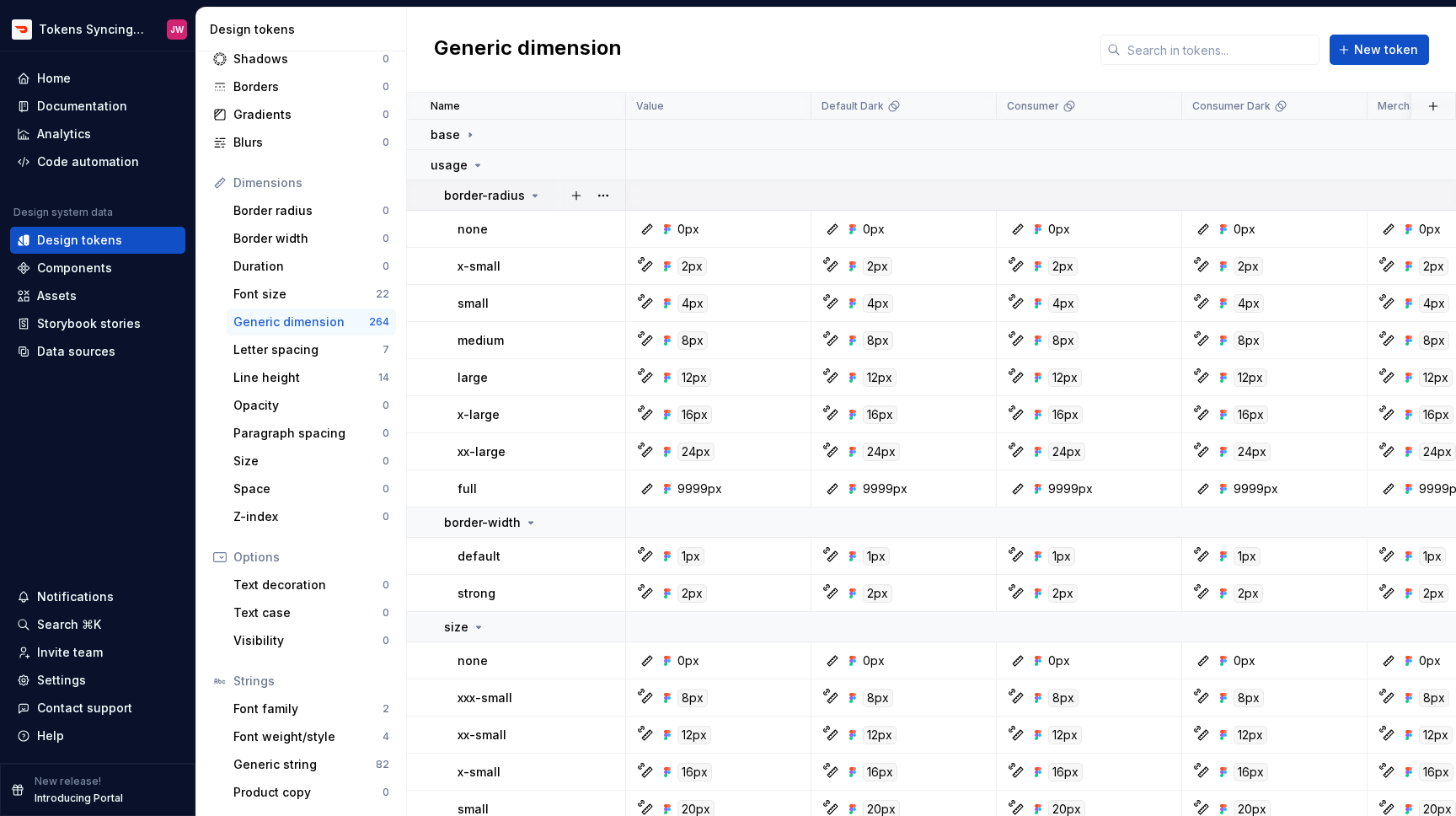
click at [534, 195] on icon at bounding box center [535, 196] width 13 height 13
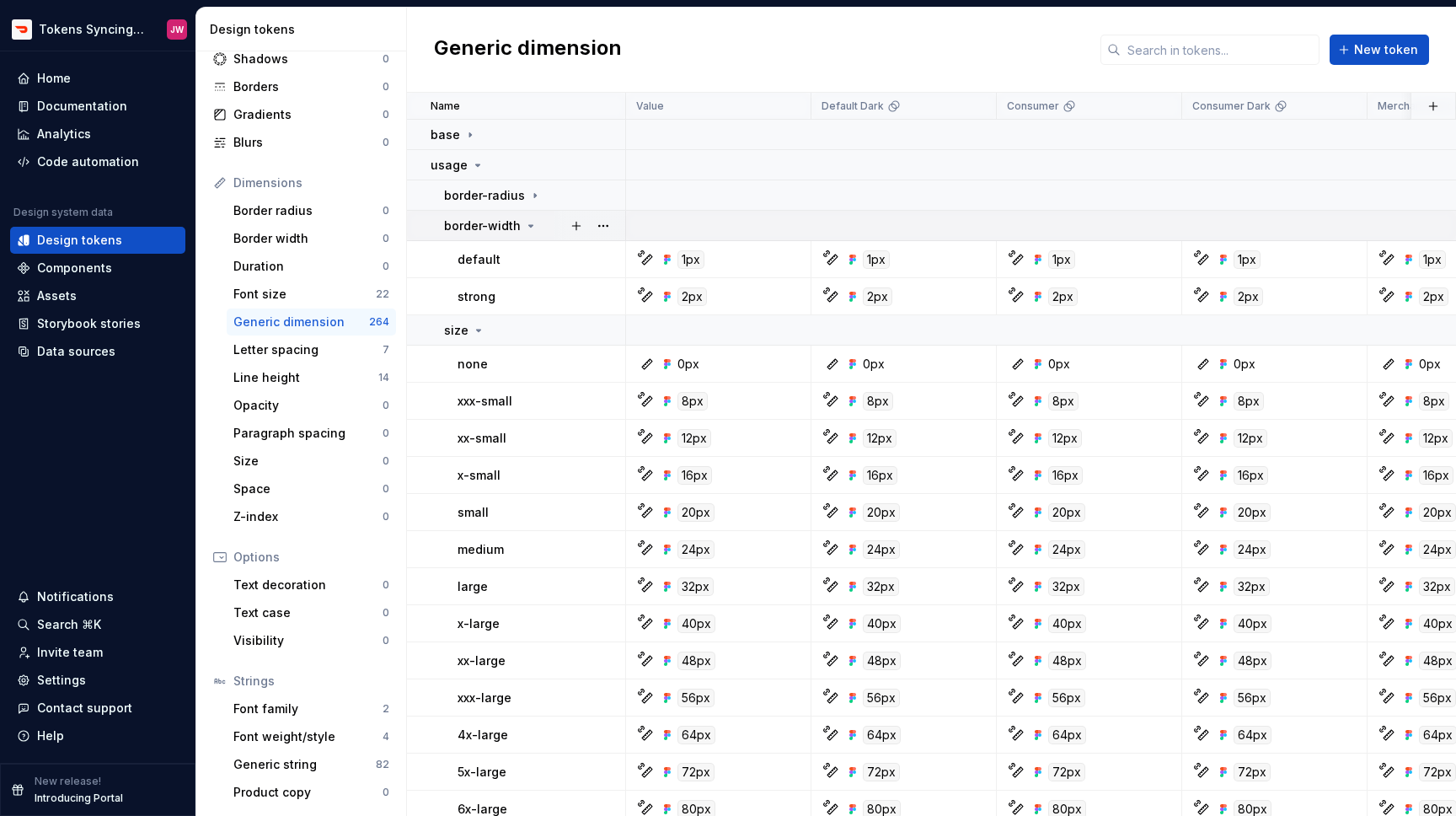
click at [527, 219] on icon at bounding box center [530, 225] width 13 height 13
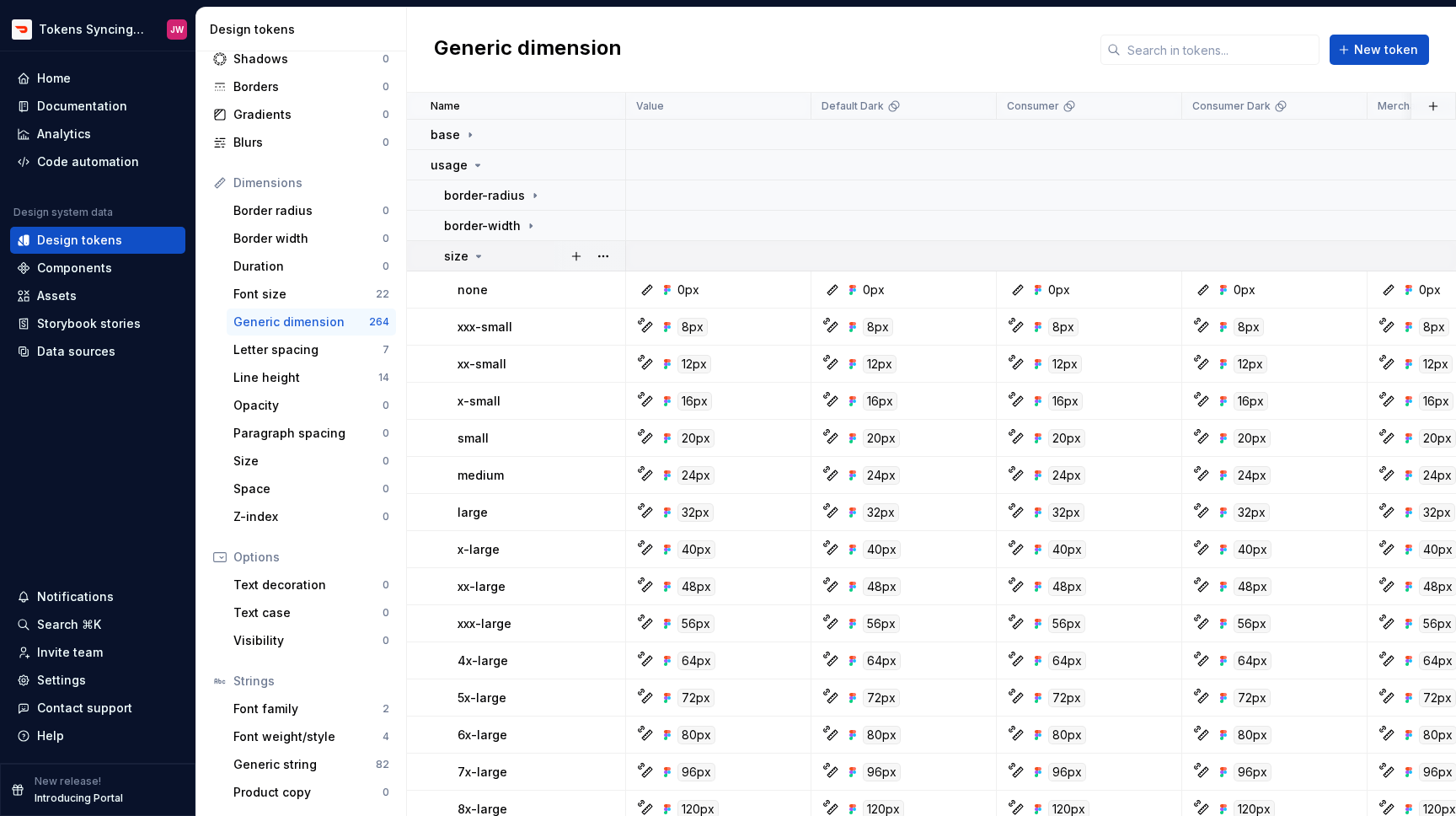
click at [481, 257] on icon at bounding box center [479, 256] width 13 height 13
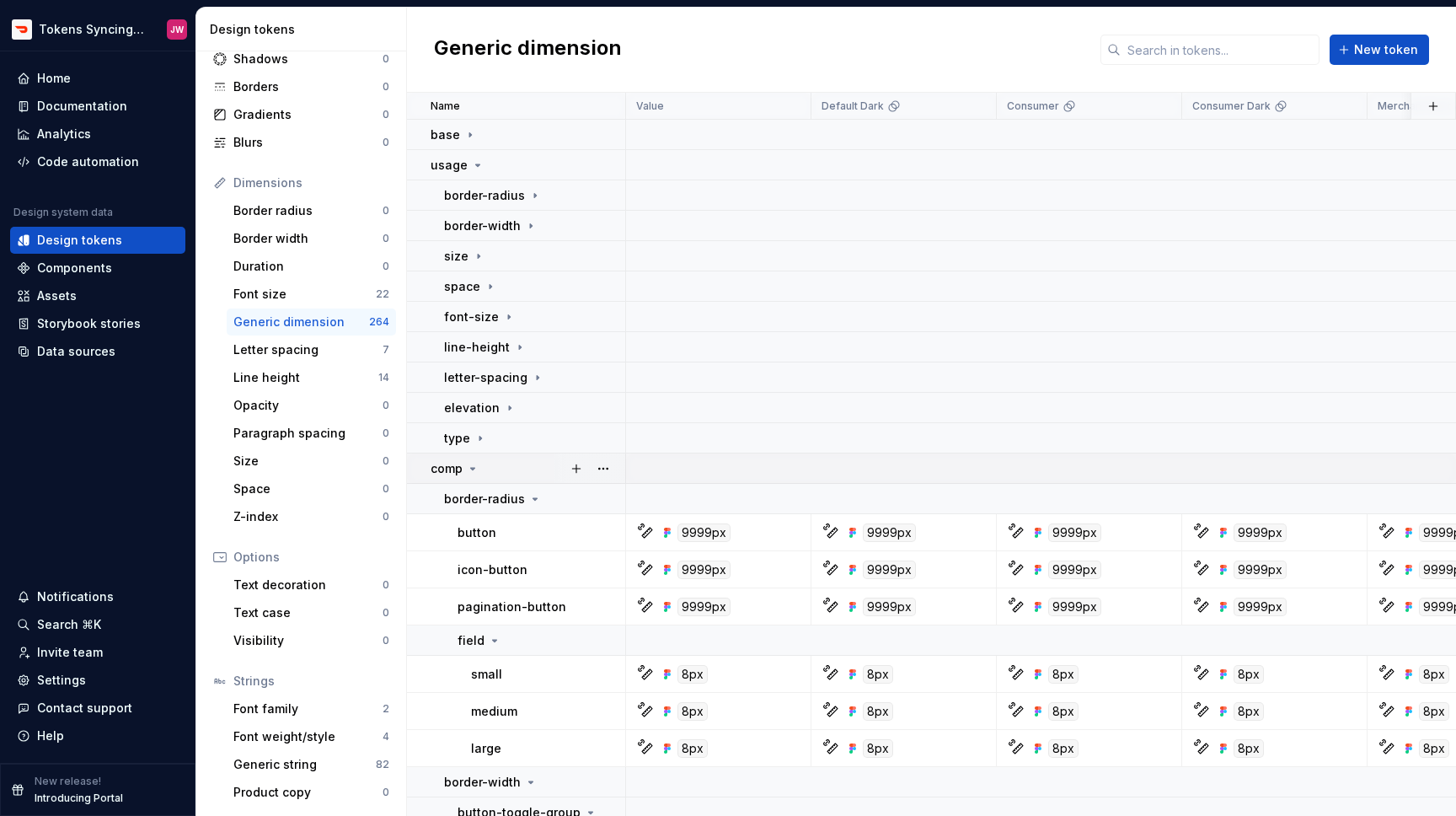
click at [474, 467] on icon at bounding box center [473, 468] width 4 height 2
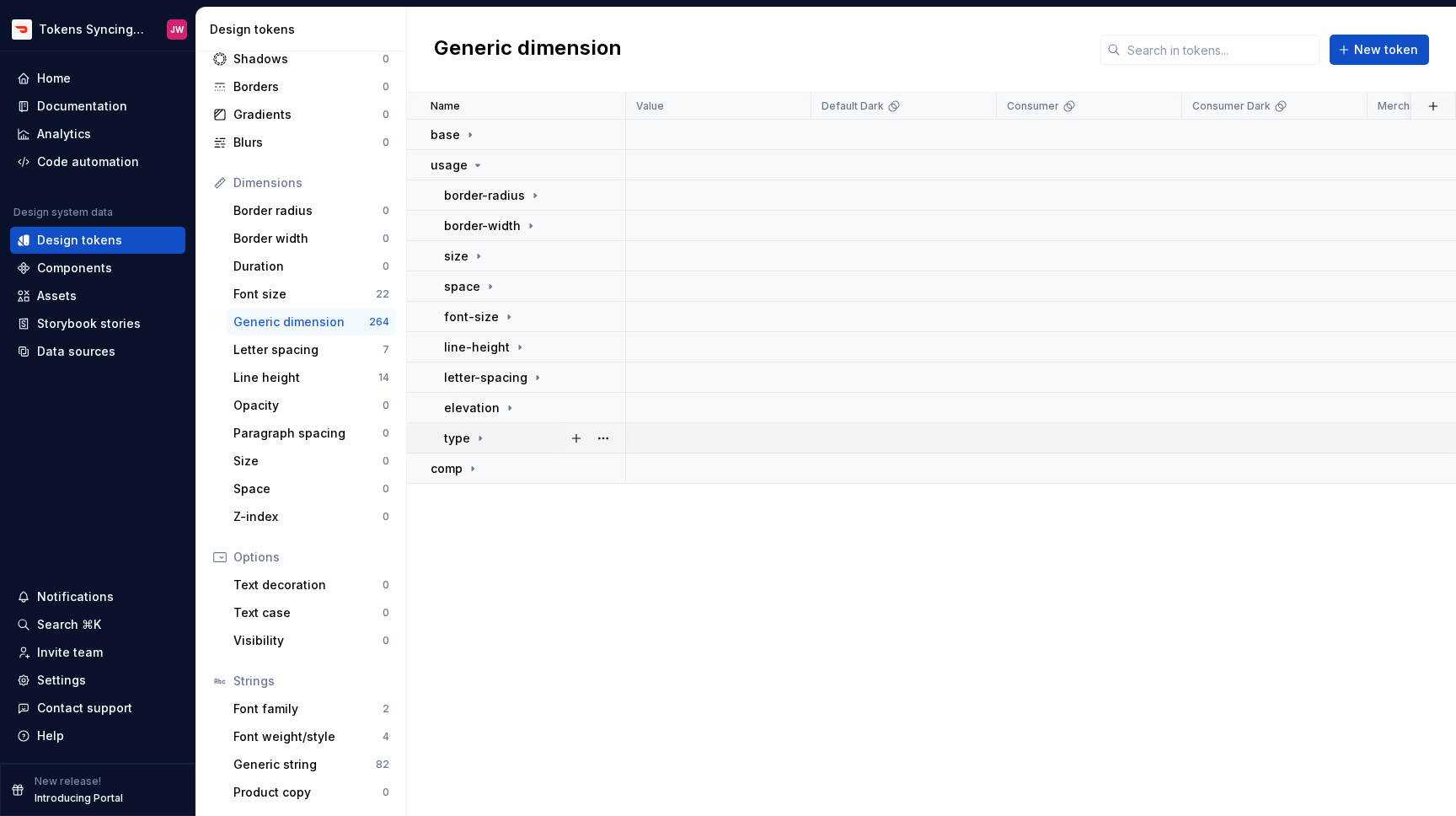
click at [483, 439] on icon at bounding box center [481, 438] width 13 height 13
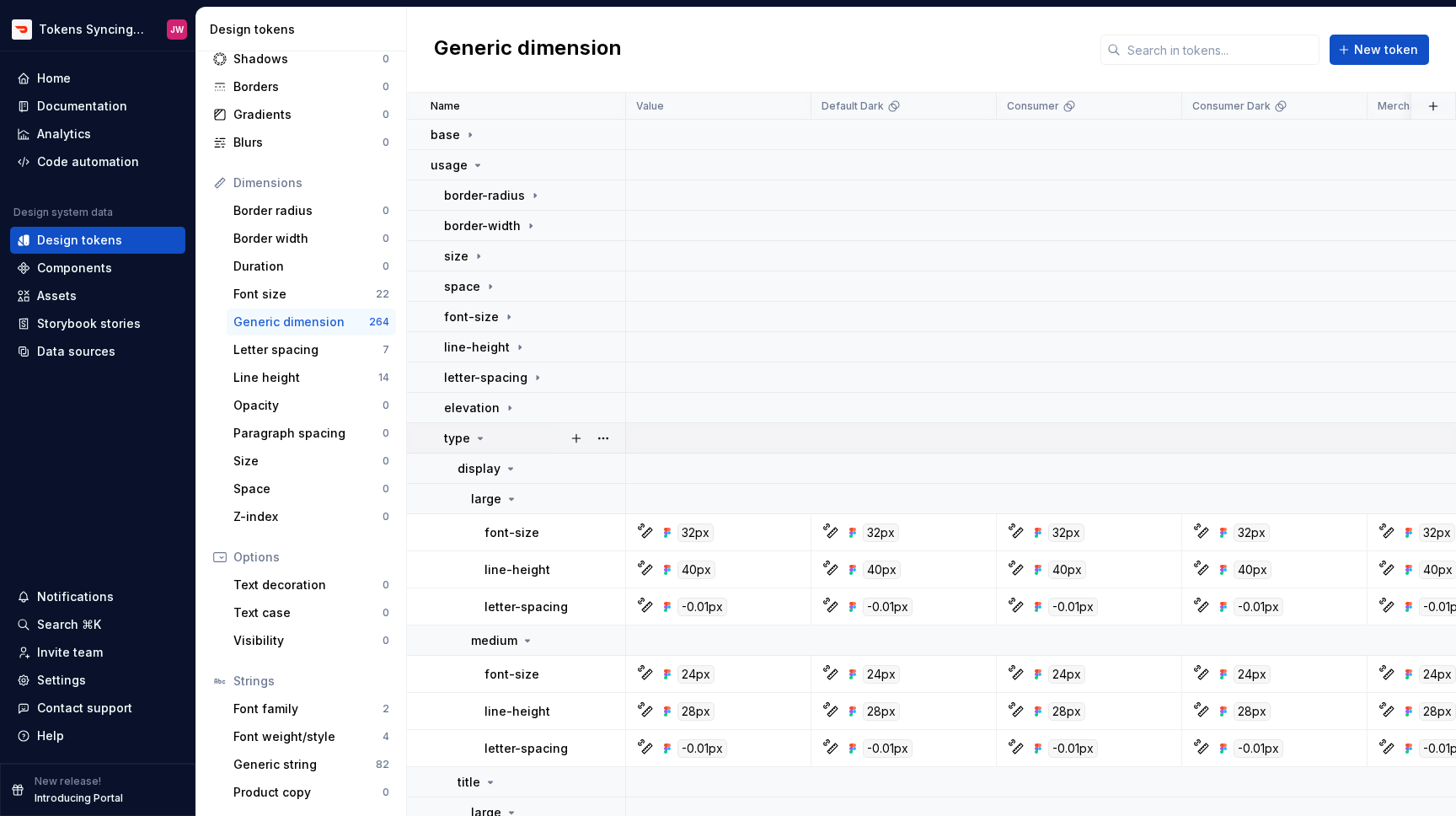
click at [483, 439] on icon at bounding box center [481, 438] width 13 height 13
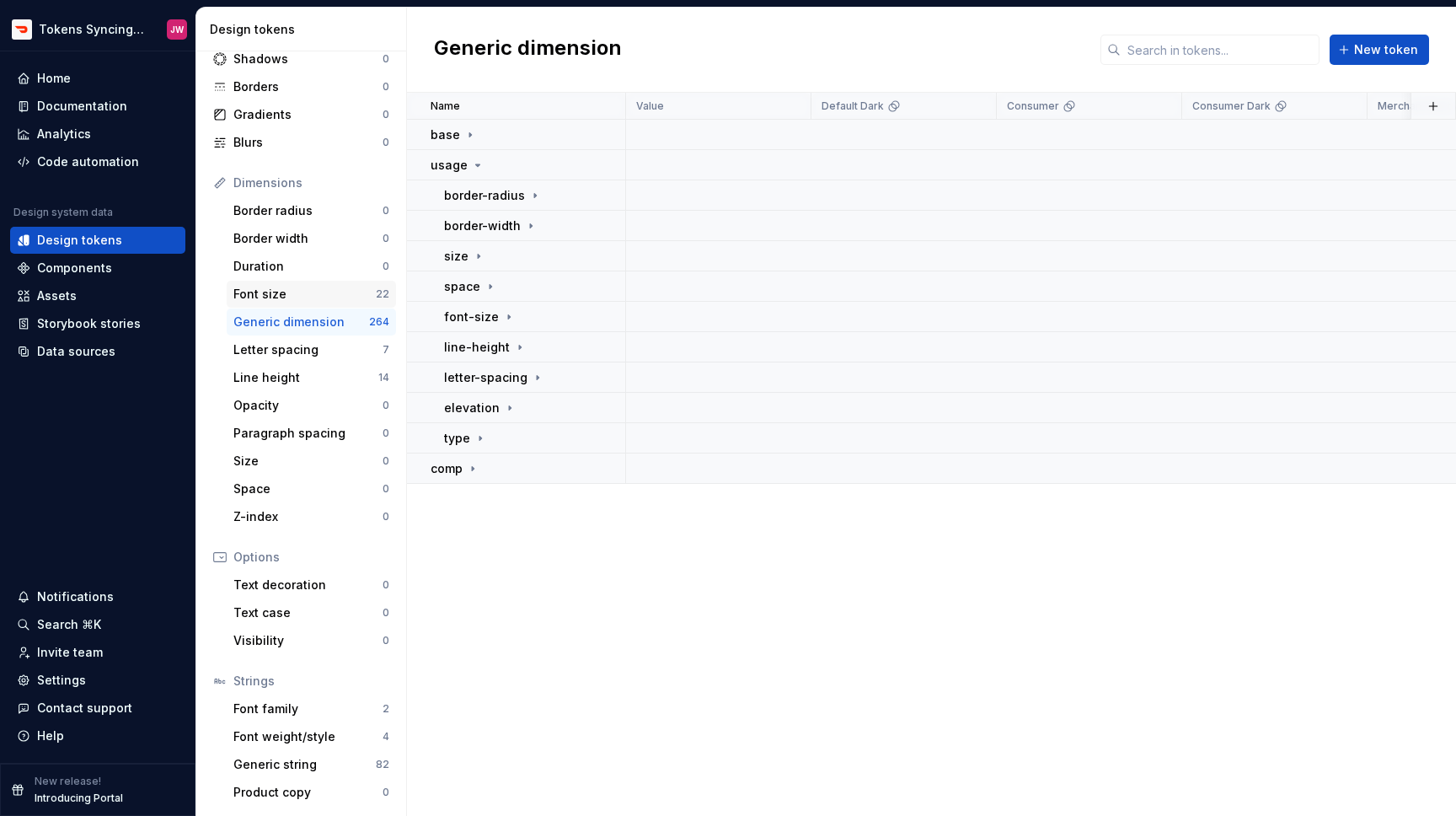
click at [294, 301] on div "Font size" at bounding box center [304, 294] width 142 height 17
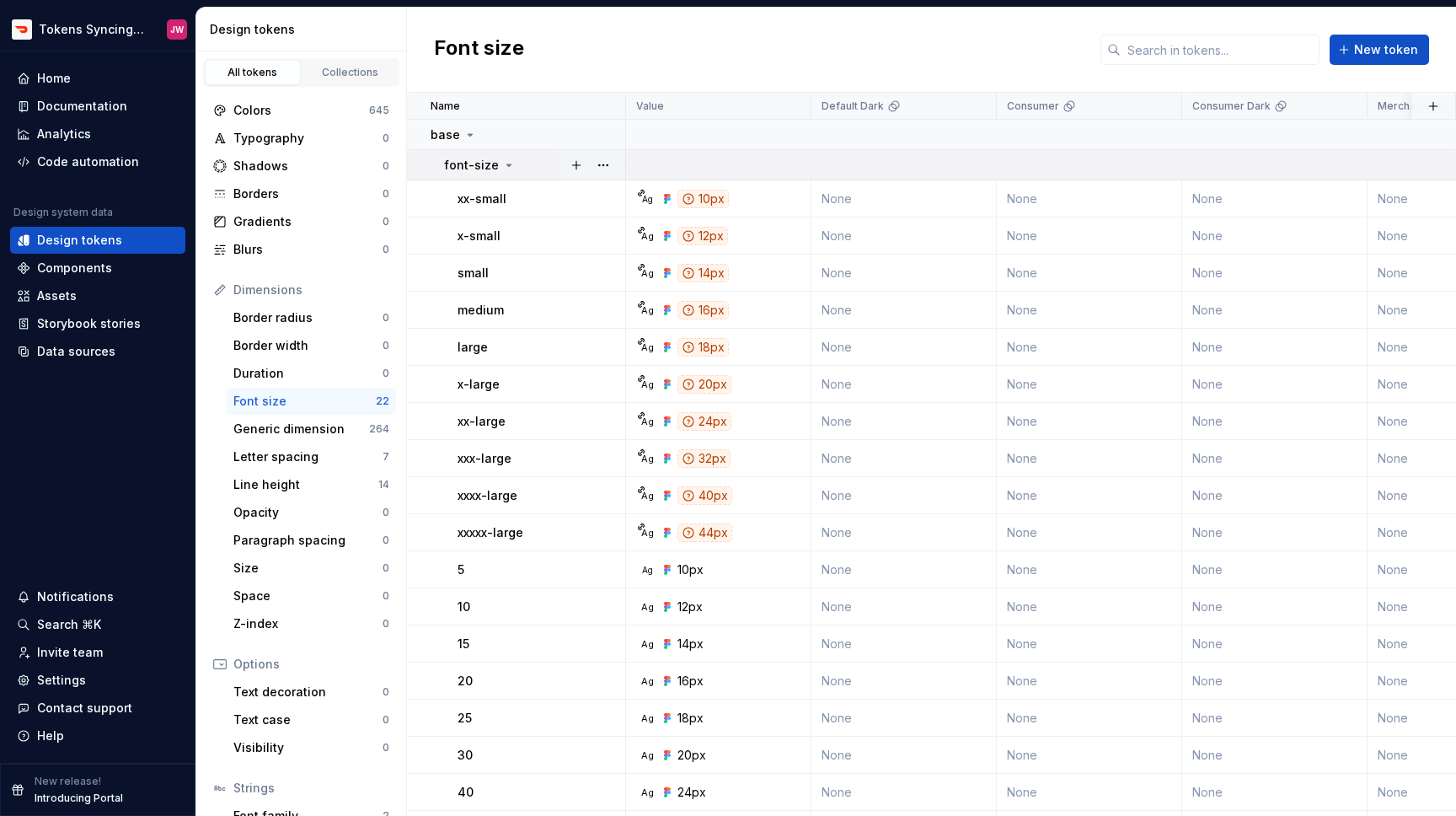
click at [507, 175] on td "font-size" at bounding box center [516, 165] width 219 height 31
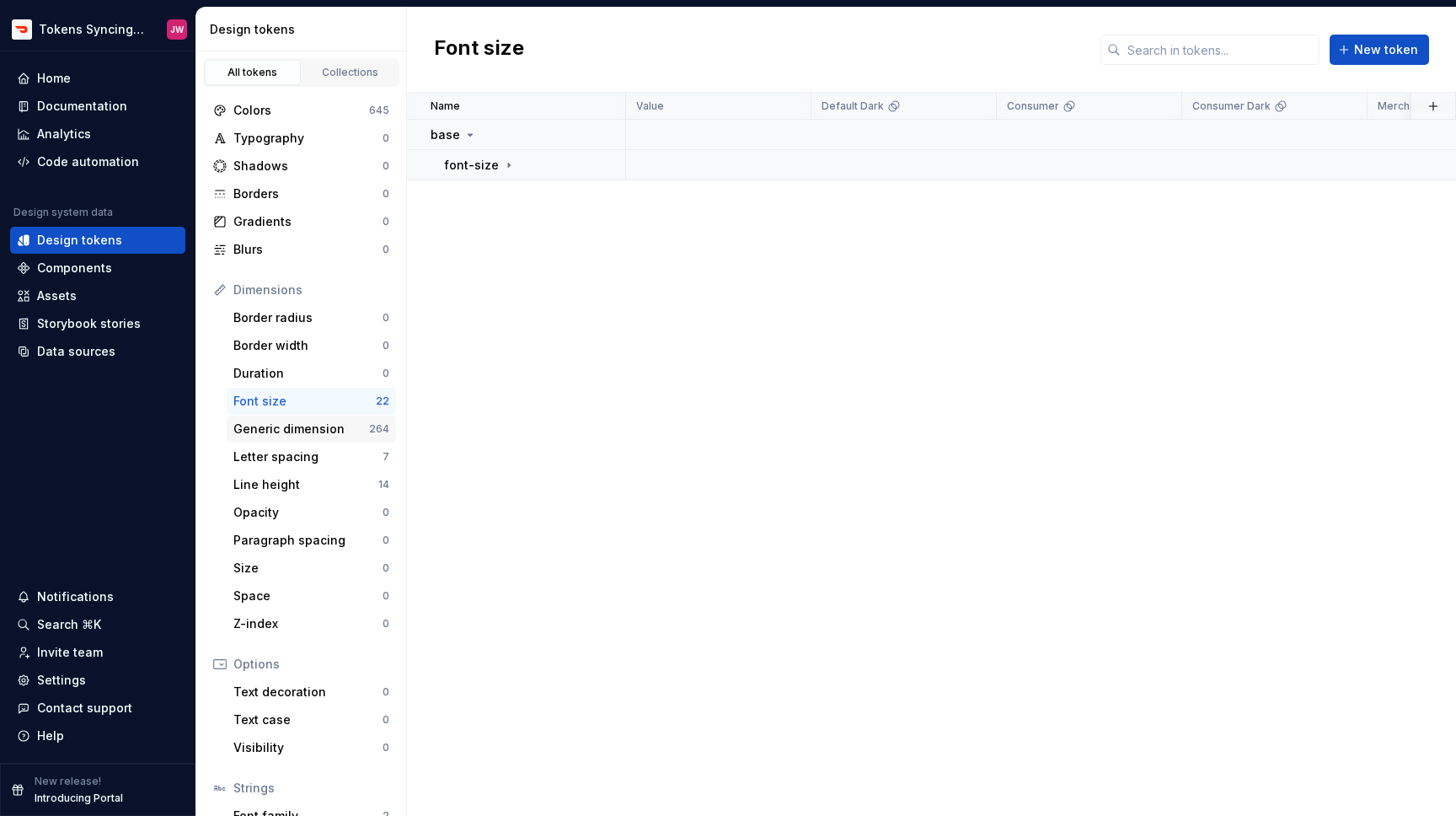
click at [353, 433] on div "Generic dimension" at bounding box center [301, 429] width 136 height 17
